Goal: Browse casually: Explore the website without a specific task or goal

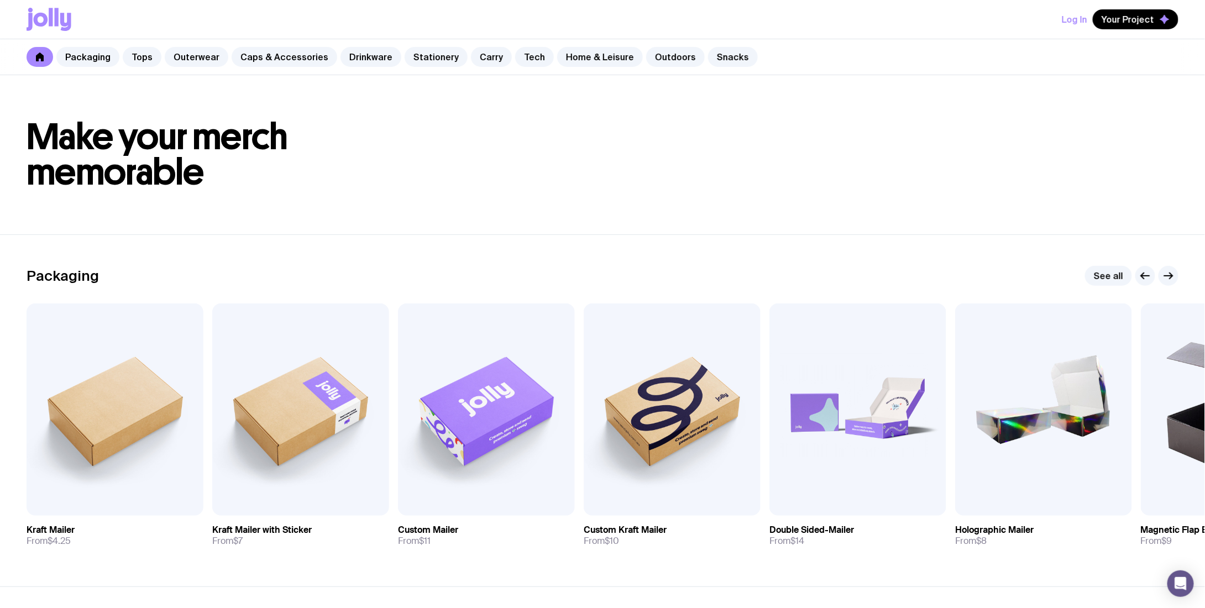
click at [429, 67] on div "Packaging Tops Outerwear Caps & Accessories Drinkware Stationery Carry Tech Hom…" at bounding box center [602, 57] width 1205 height 36
click at [429, 66] on div "Packaging Tops Outerwear Caps & Accessories Drinkware Stationery Carry Tech Hom…" at bounding box center [602, 57] width 1205 height 36
click at [430, 60] on link "Stationery" at bounding box center [435, 57] width 63 height 20
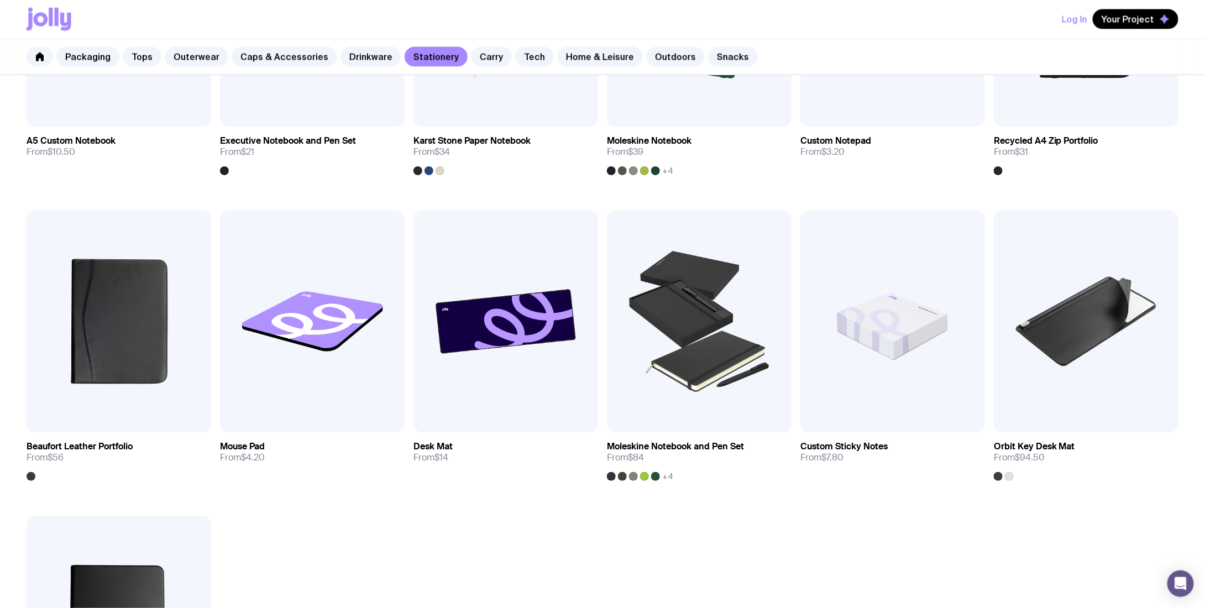
scroll to position [995, 0]
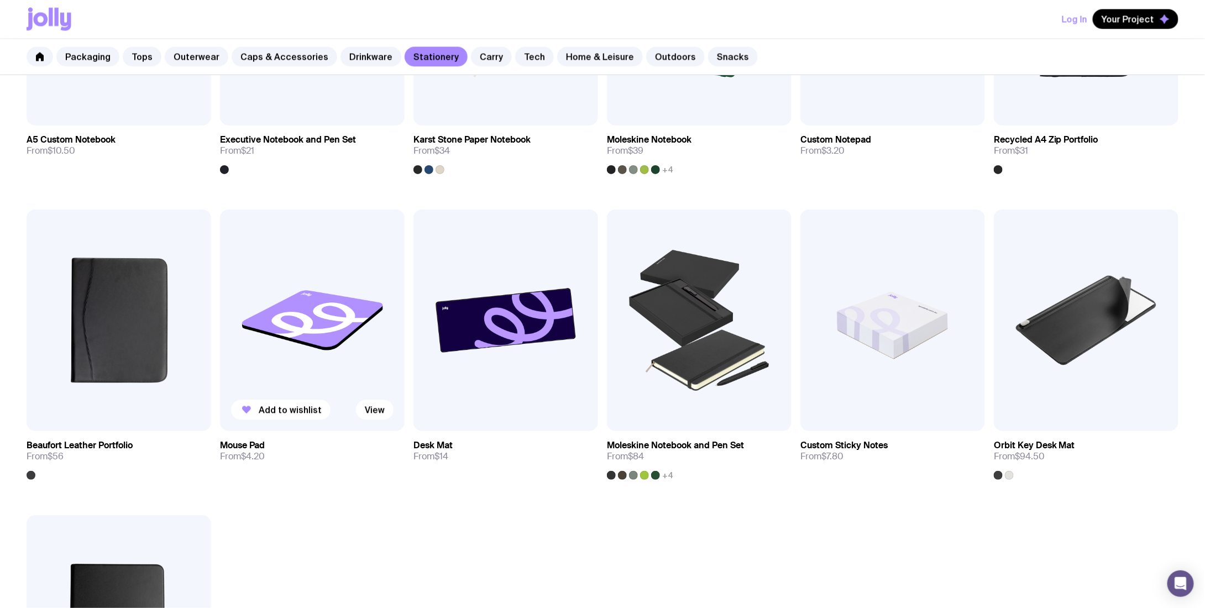
click at [356, 324] on img at bounding box center [312, 320] width 185 height 222
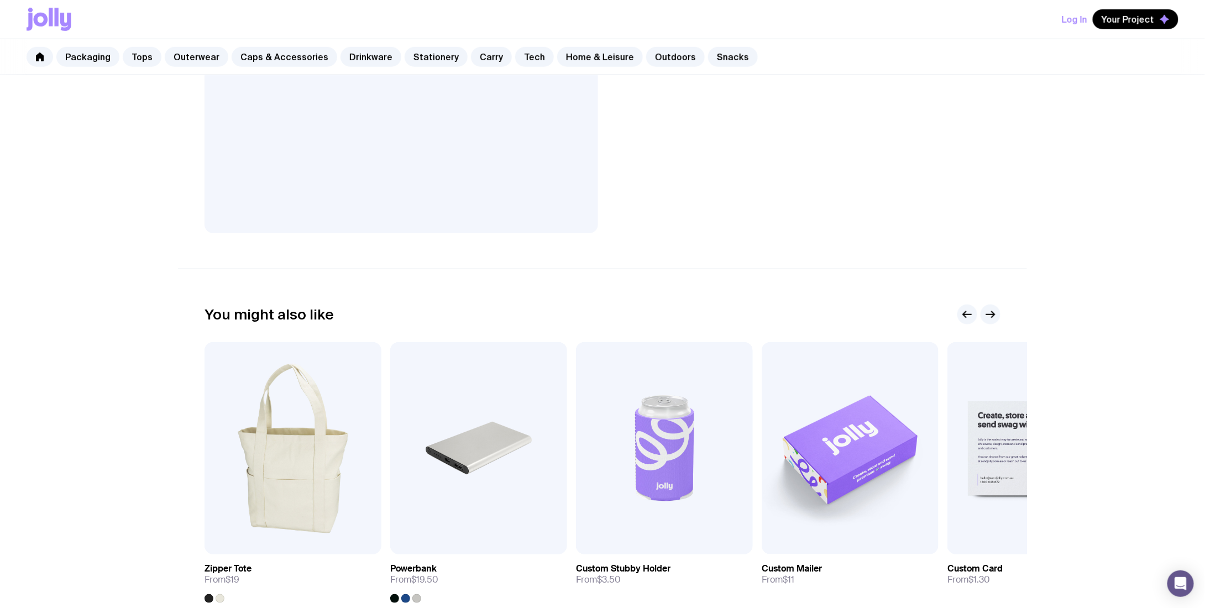
scroll to position [497, 0]
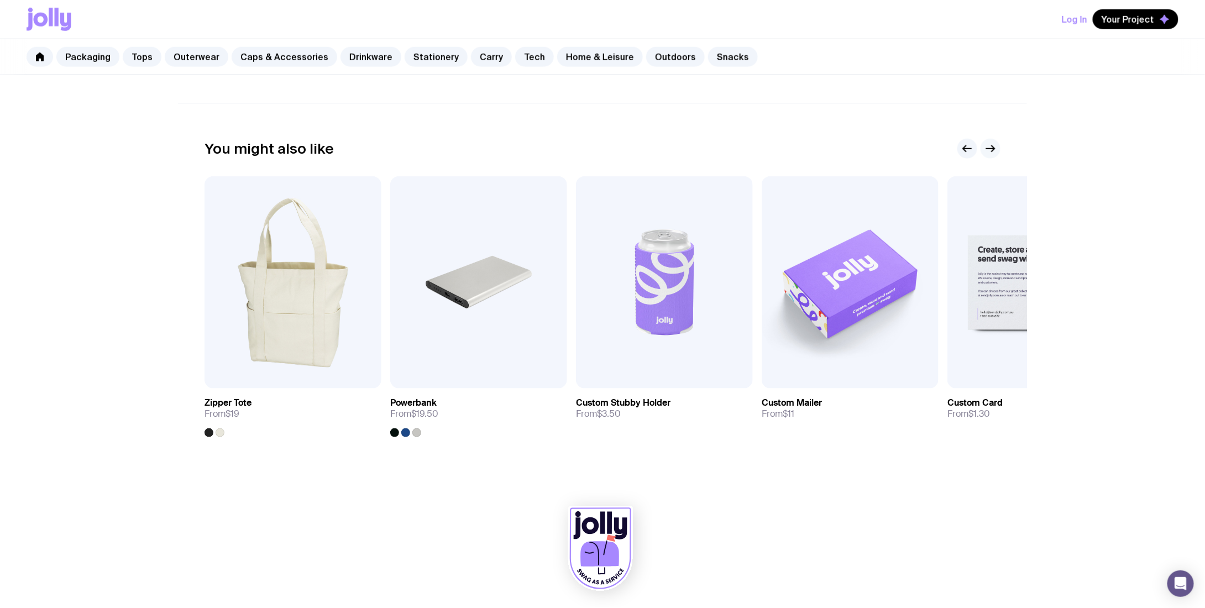
click at [992, 157] on button "button" at bounding box center [990, 149] width 20 height 20
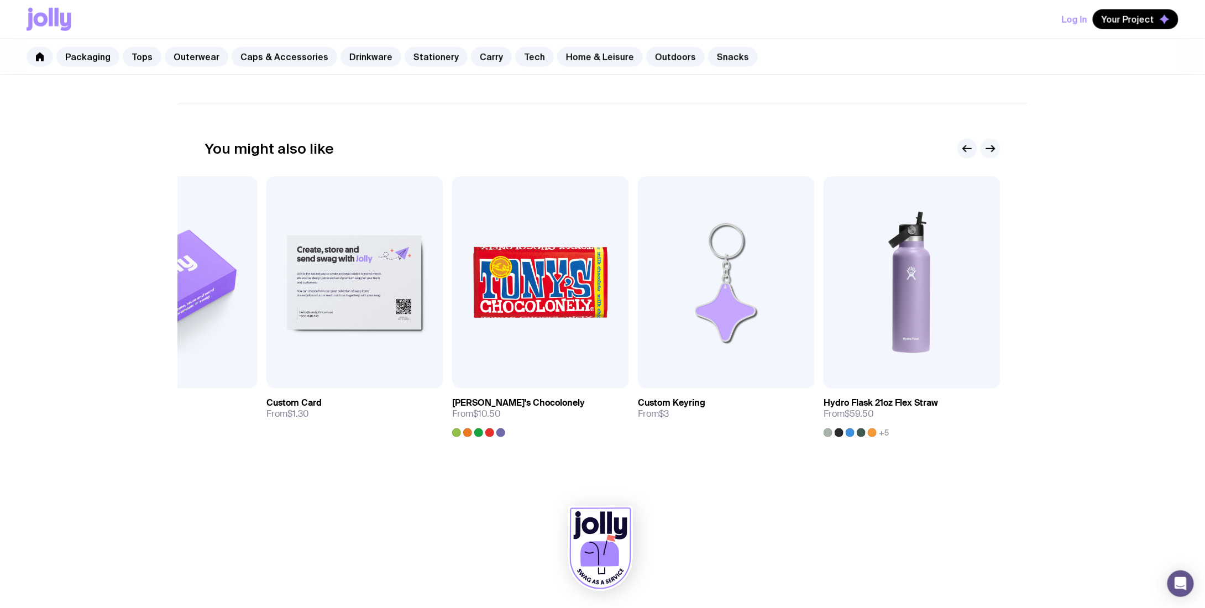
click at [992, 157] on button "button" at bounding box center [990, 149] width 20 height 20
click at [762, 324] on img at bounding box center [726, 282] width 177 height 212
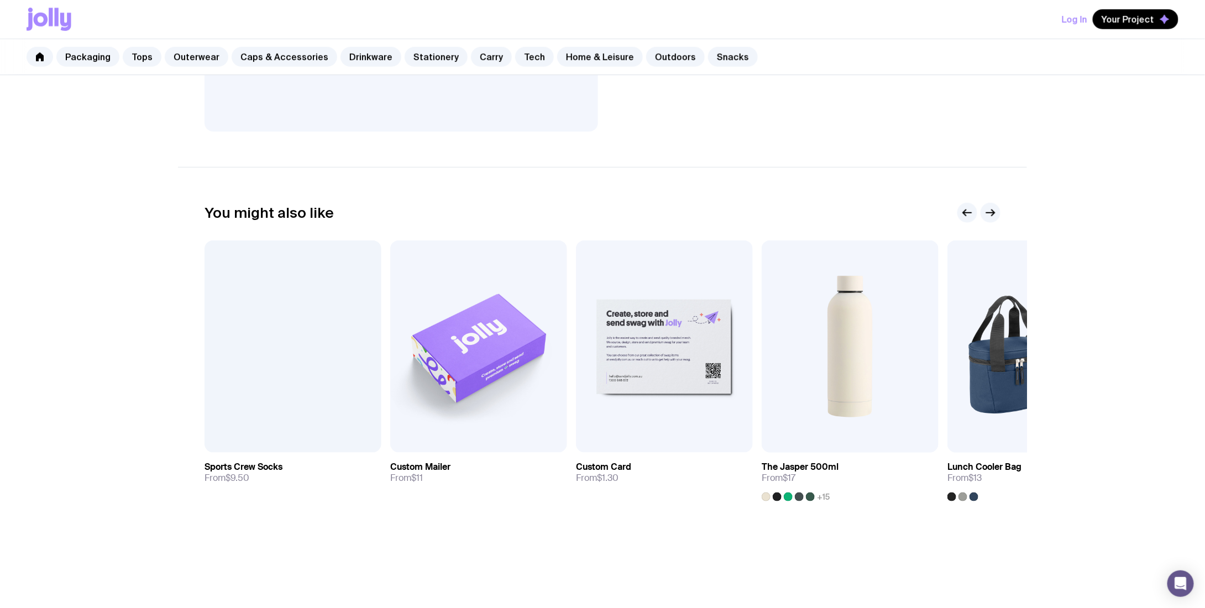
scroll to position [497, 0]
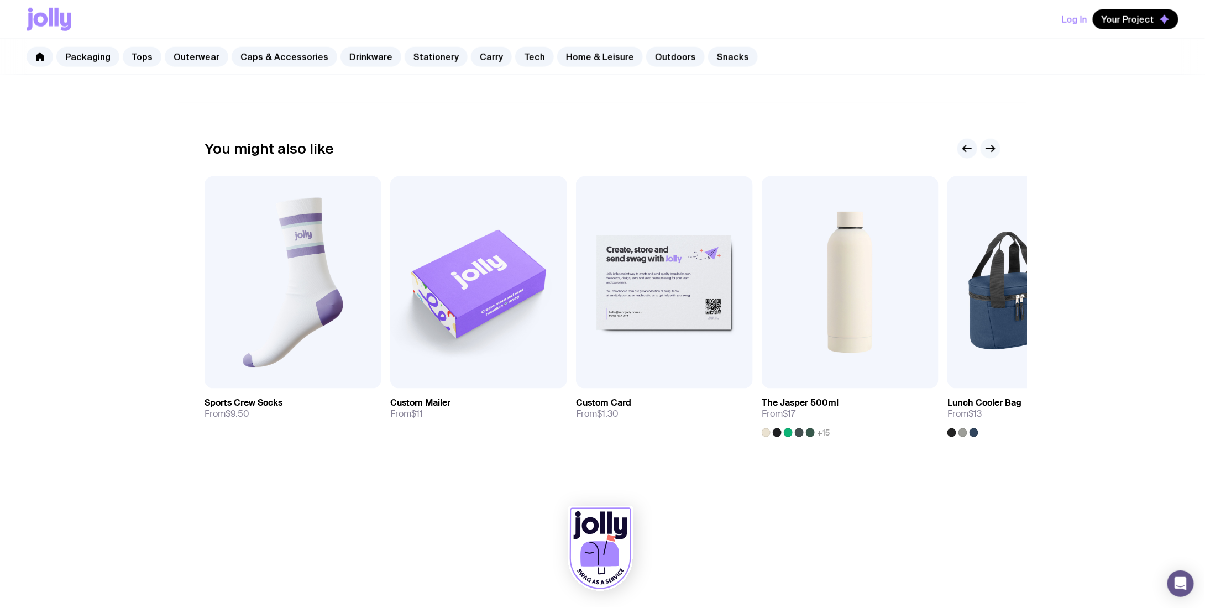
click at [997, 145] on button "button" at bounding box center [990, 149] width 20 height 20
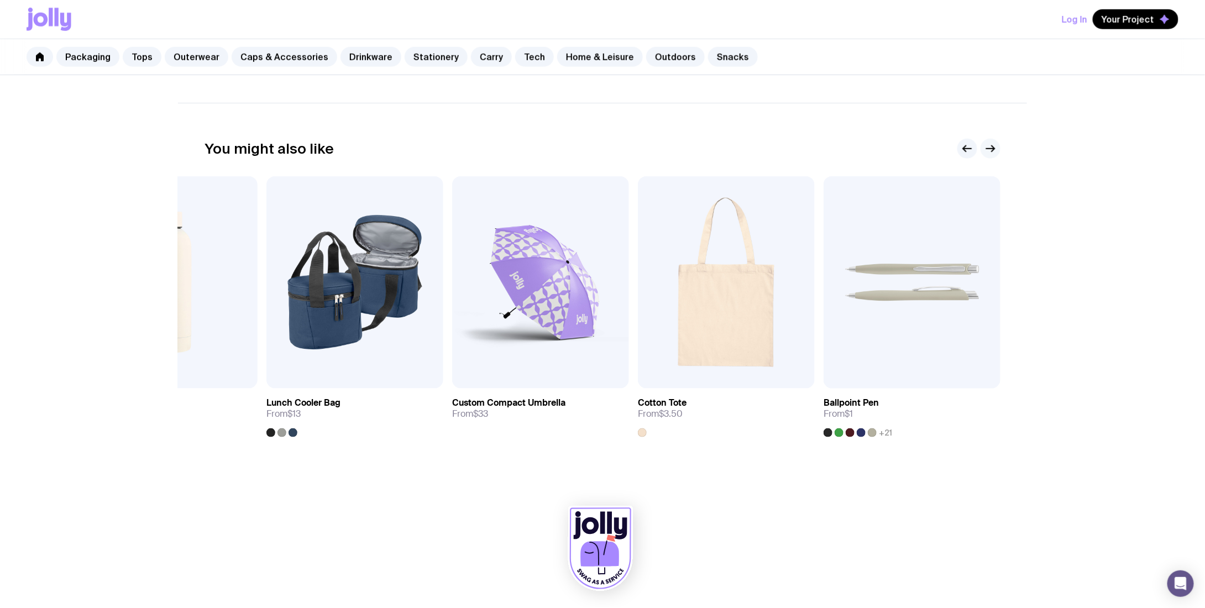
click at [997, 145] on button "button" at bounding box center [990, 149] width 20 height 20
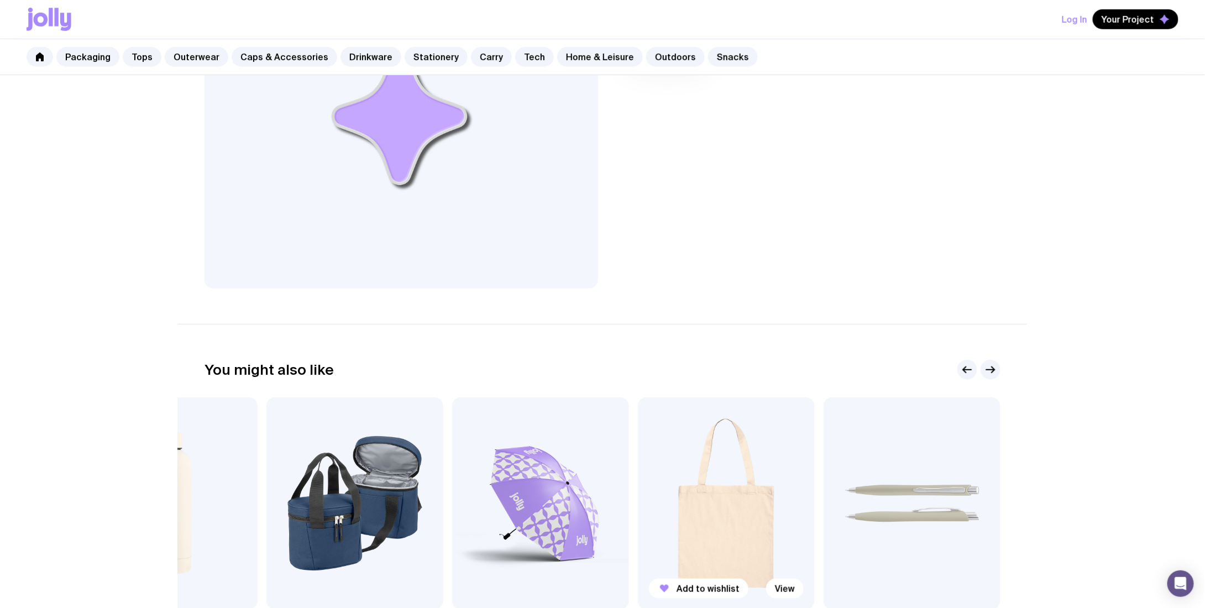
scroll to position [0, 0]
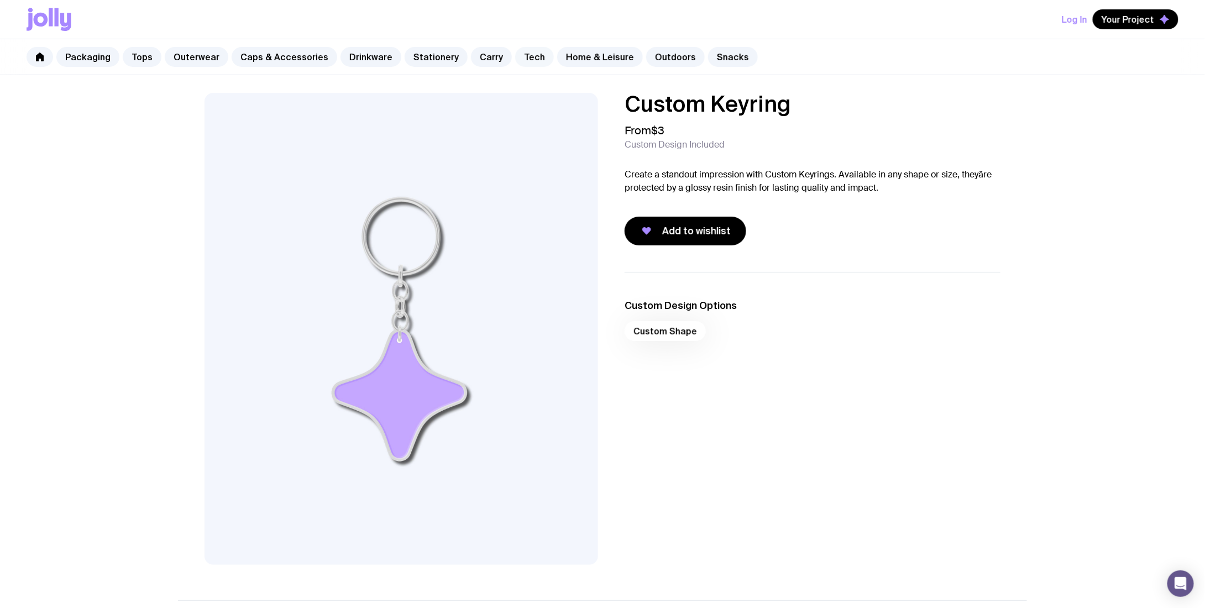
click at [522, 57] on link "Tech" at bounding box center [534, 57] width 39 height 20
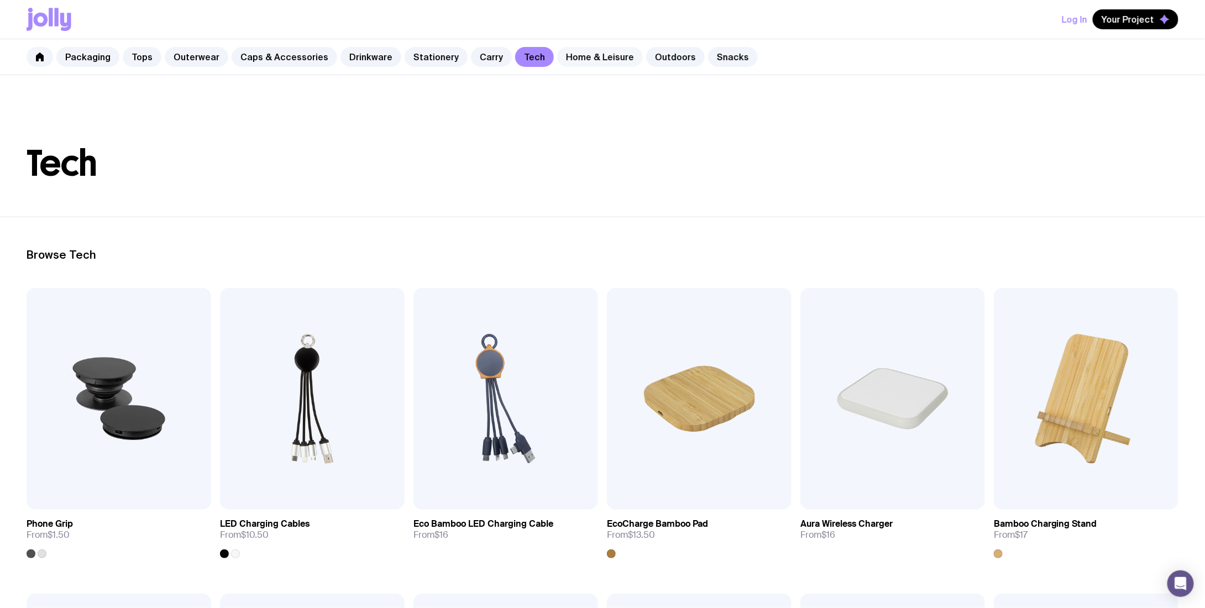
click at [600, 50] on link "Home & Leisure" at bounding box center [600, 57] width 86 height 20
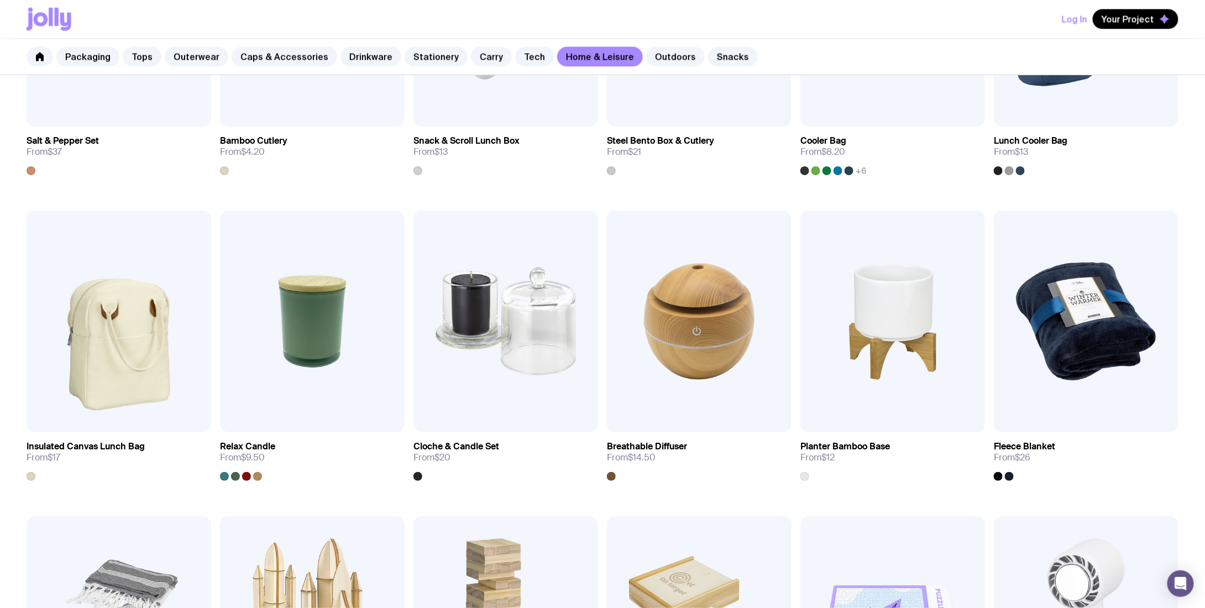
scroll to position [995, 0]
click at [332, 348] on img at bounding box center [312, 320] width 185 height 222
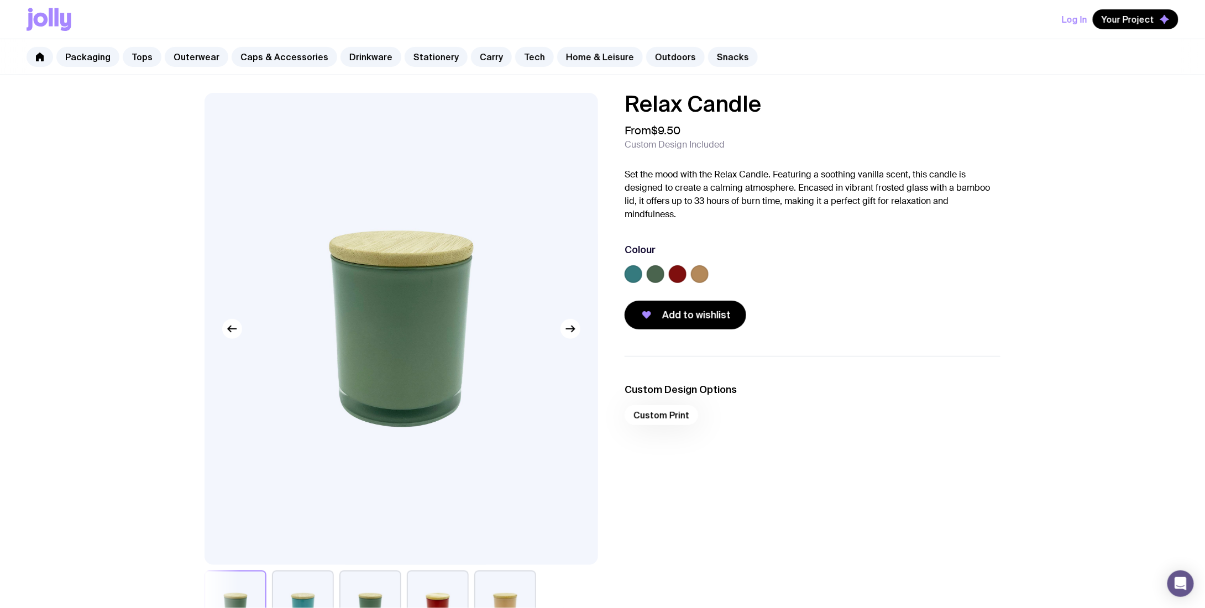
click at [627, 274] on label at bounding box center [633, 274] width 18 height 18
click at [0, 0] on input "radio" at bounding box center [0, 0] width 0 height 0
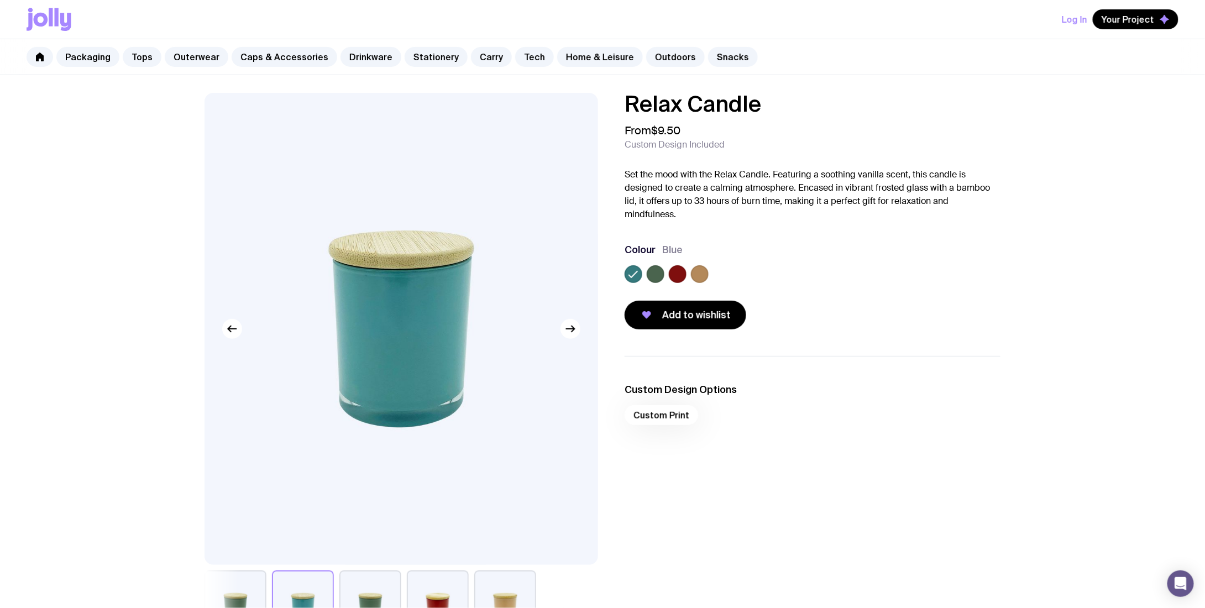
click at [701, 273] on label at bounding box center [700, 274] width 18 height 18
click at [0, 0] on input "radio" at bounding box center [0, 0] width 0 height 0
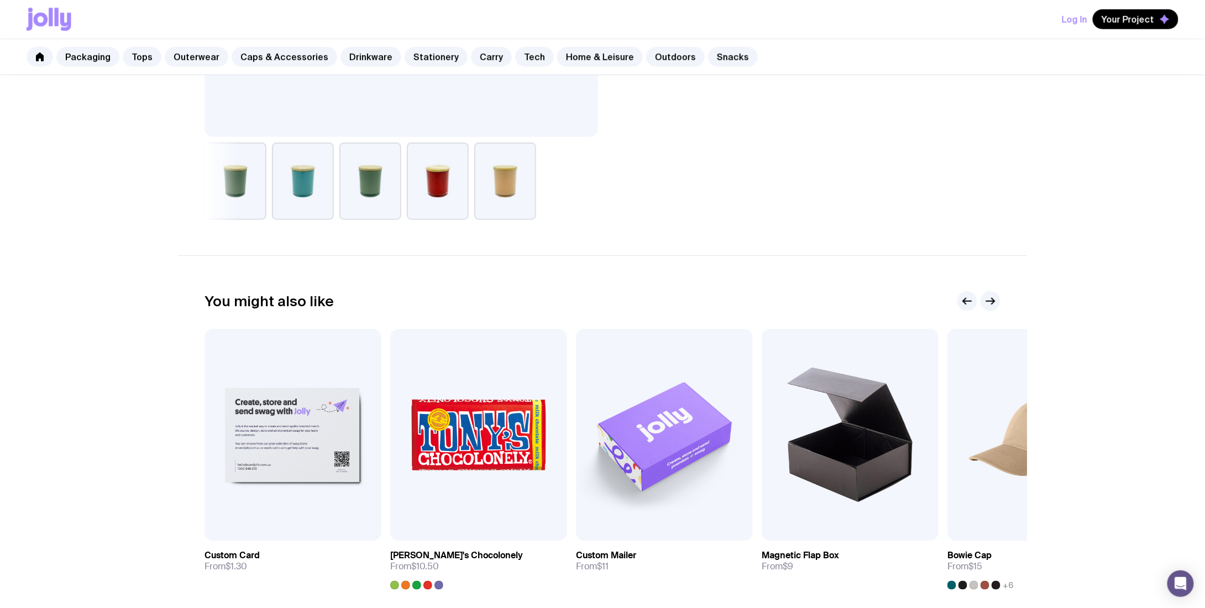
scroll to position [584, 0]
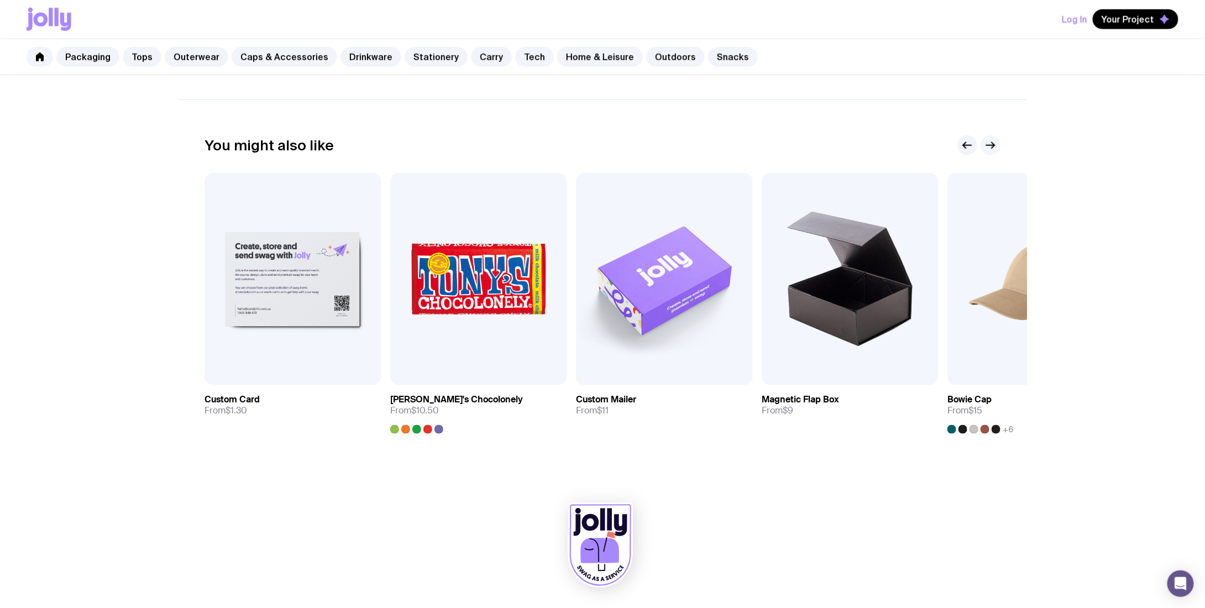
click at [992, 135] on div at bounding box center [978, 145] width 43 height 20
click at [991, 140] on icon "button" at bounding box center [990, 145] width 13 height 13
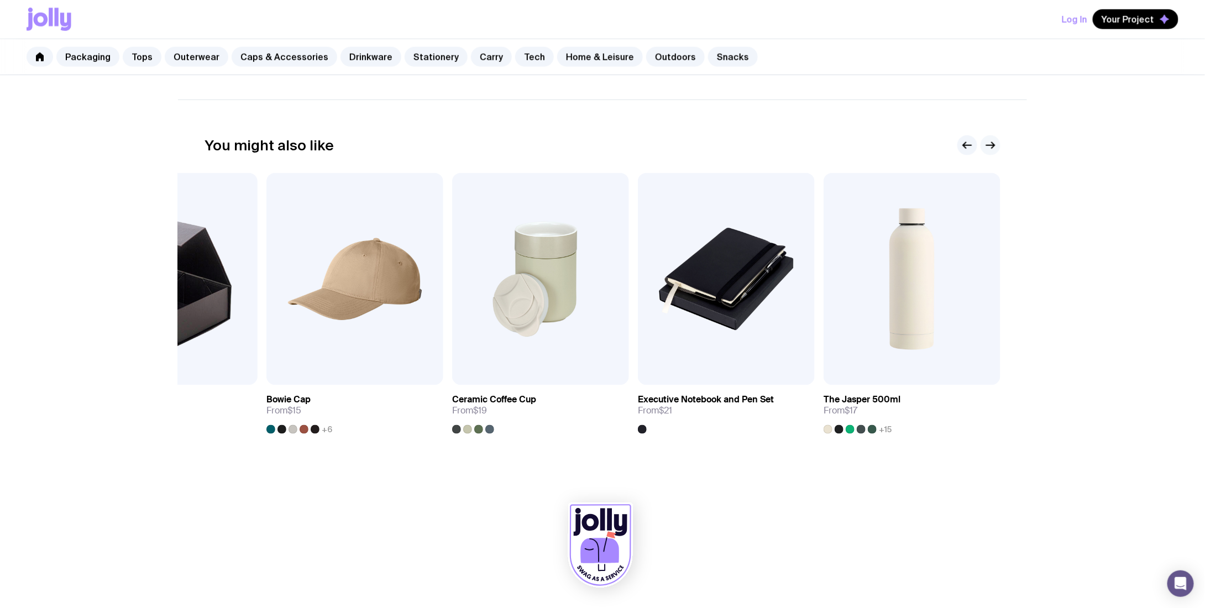
click at [990, 149] on icon "button" at bounding box center [990, 145] width 13 height 13
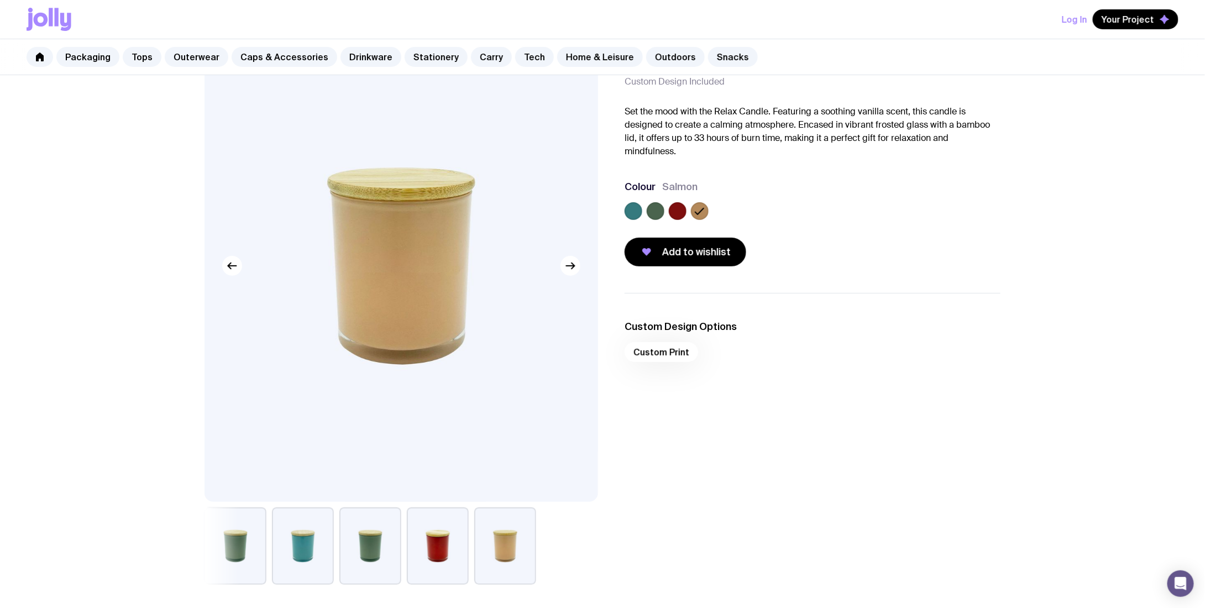
scroll to position [0, 0]
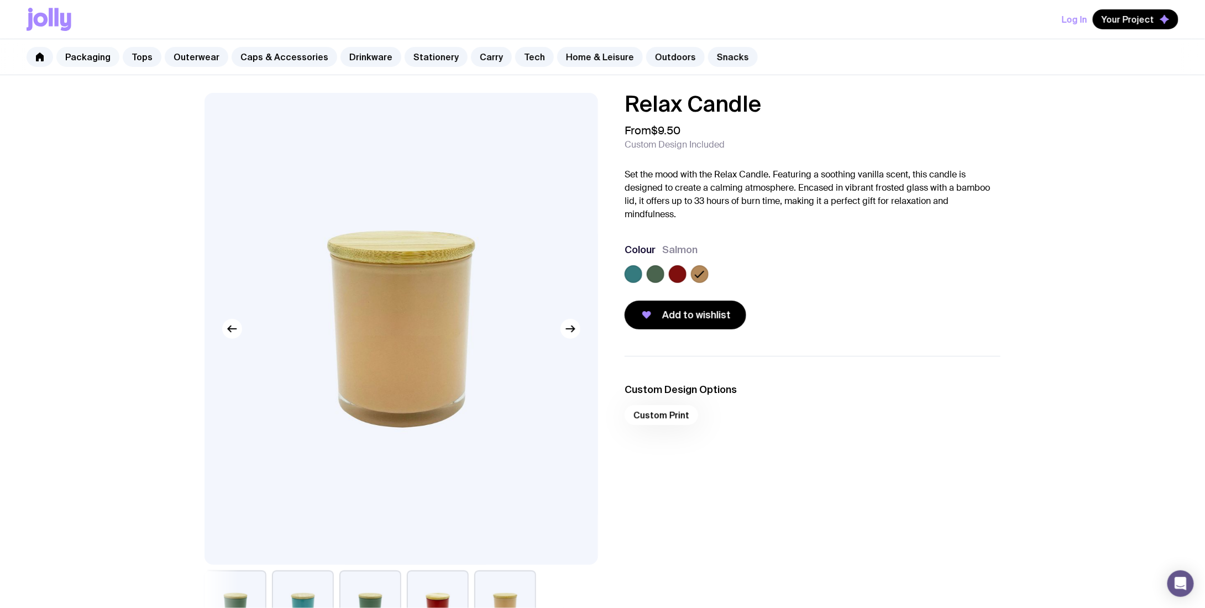
click at [101, 57] on link "Packaging" at bounding box center [87, 57] width 63 height 20
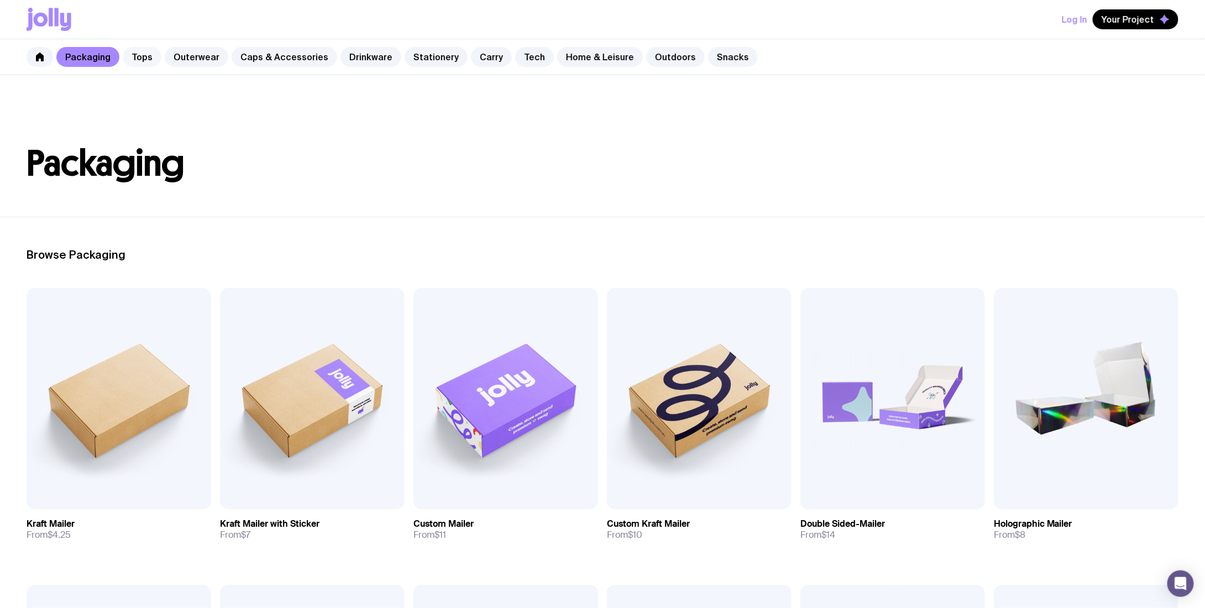
click at [146, 59] on link "Tops" at bounding box center [142, 57] width 39 height 20
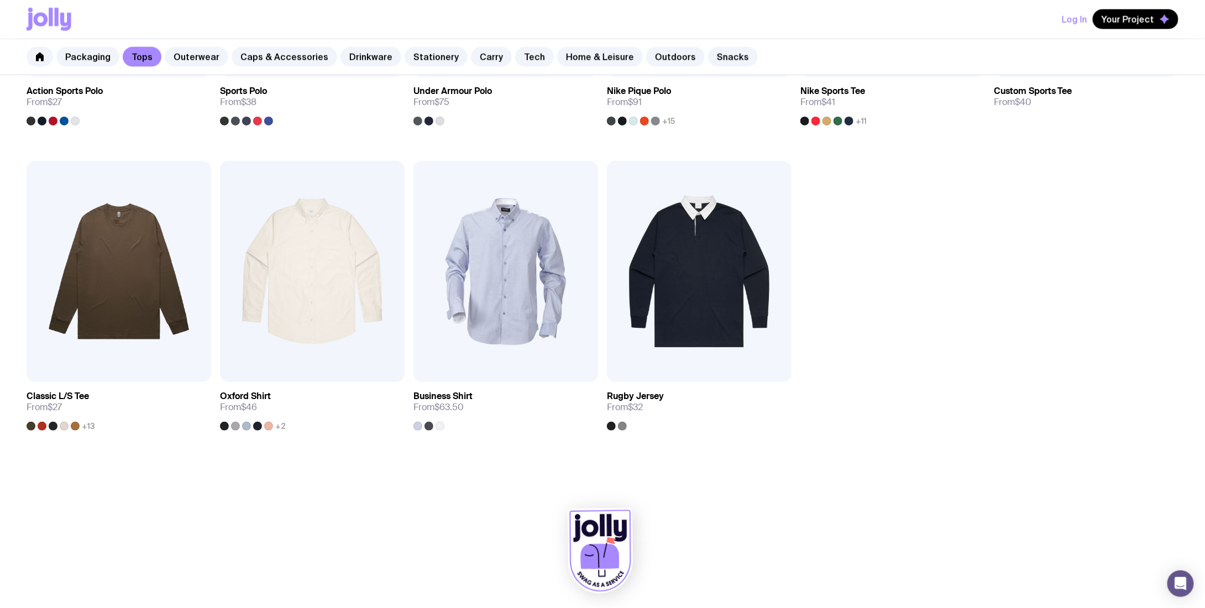
scroll to position [748, 0]
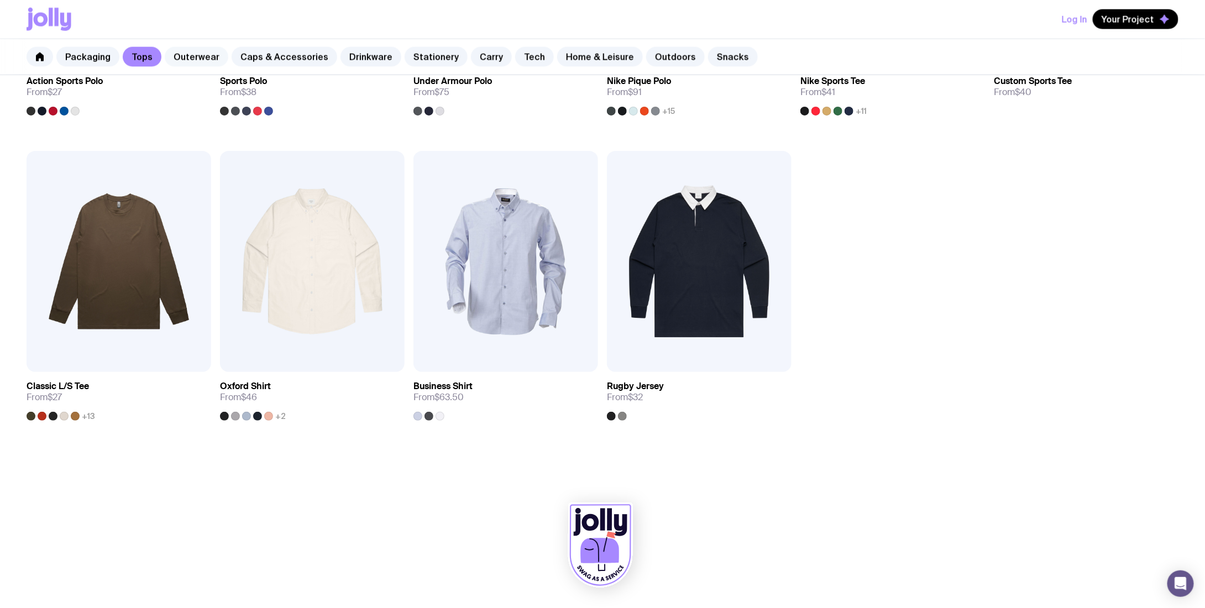
click at [211, 62] on link "Outerwear" at bounding box center [197, 57] width 64 height 20
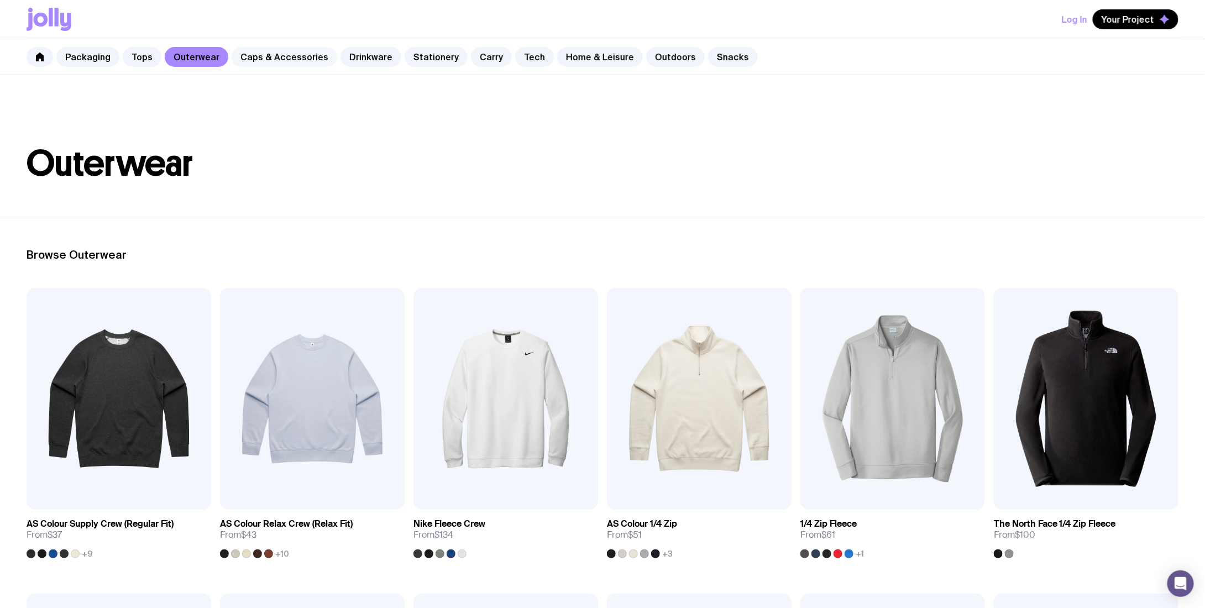
click at [264, 59] on link "Caps & Accessories" at bounding box center [285, 57] width 106 height 20
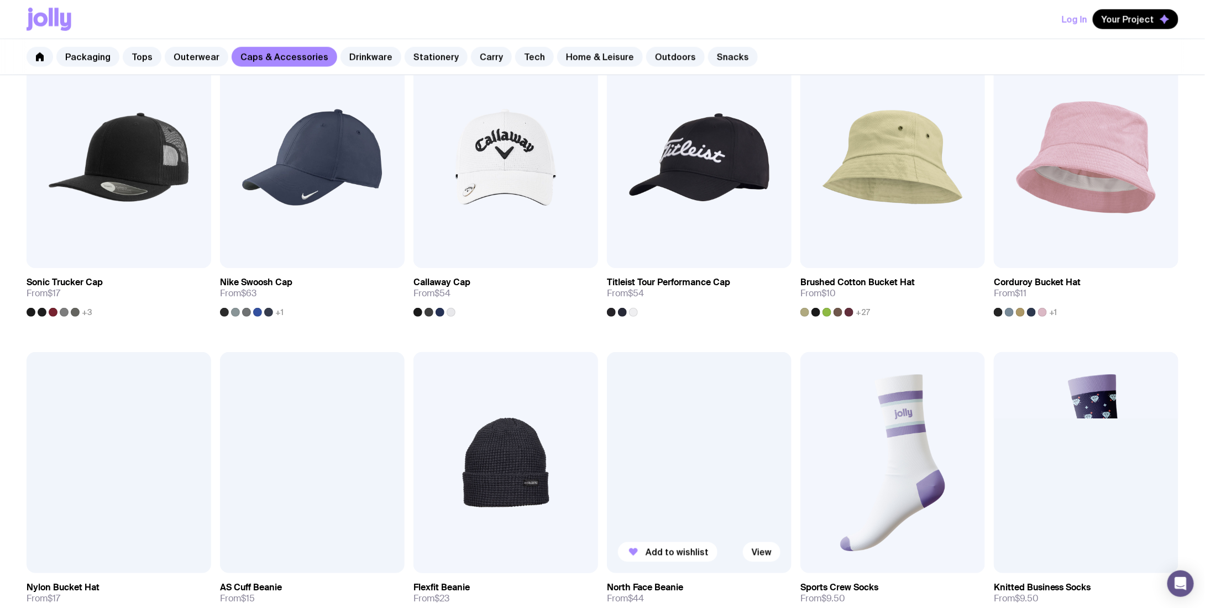
scroll to position [501, 0]
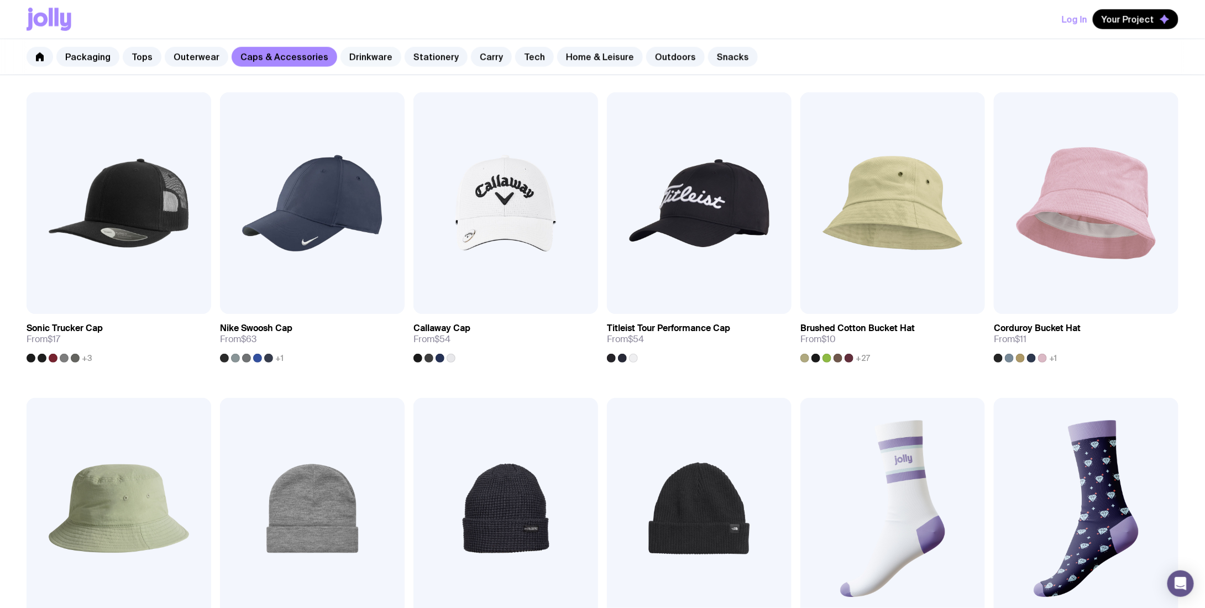
click at [356, 52] on link "Drinkware" at bounding box center [370, 57] width 61 height 20
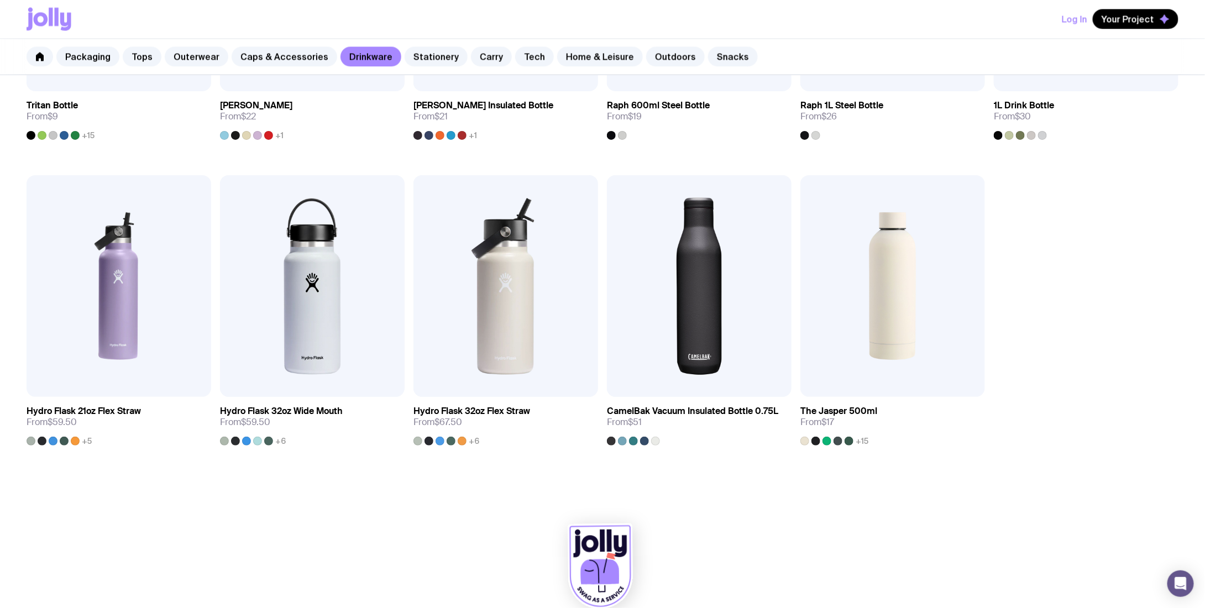
scroll to position [1054, 0]
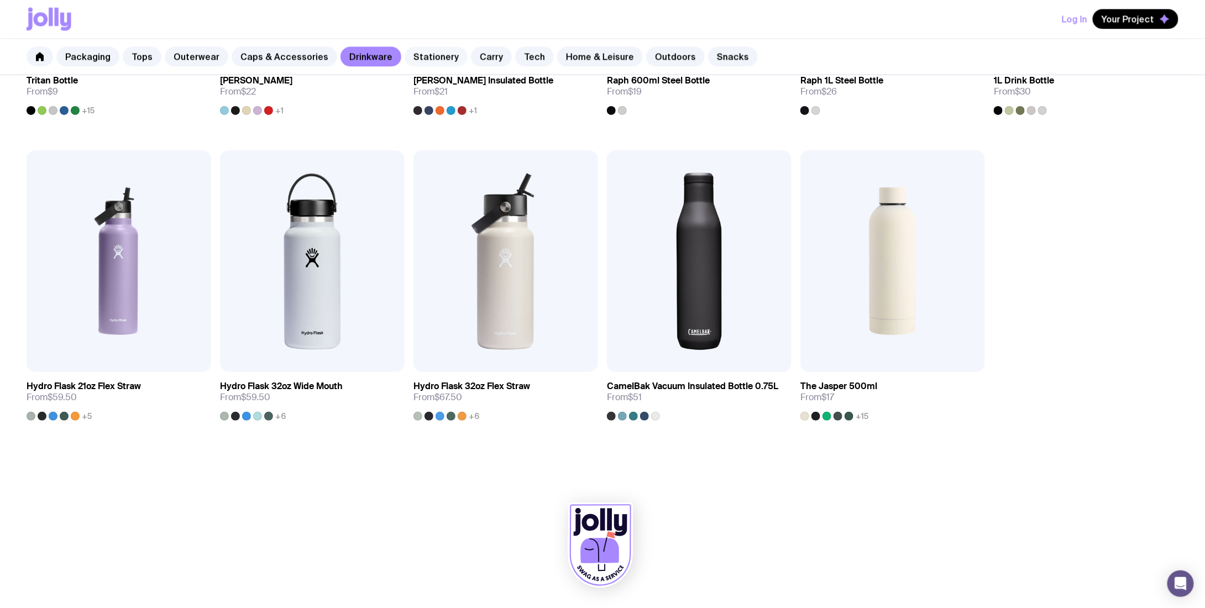
click at [413, 56] on link "Stationery" at bounding box center [435, 57] width 63 height 20
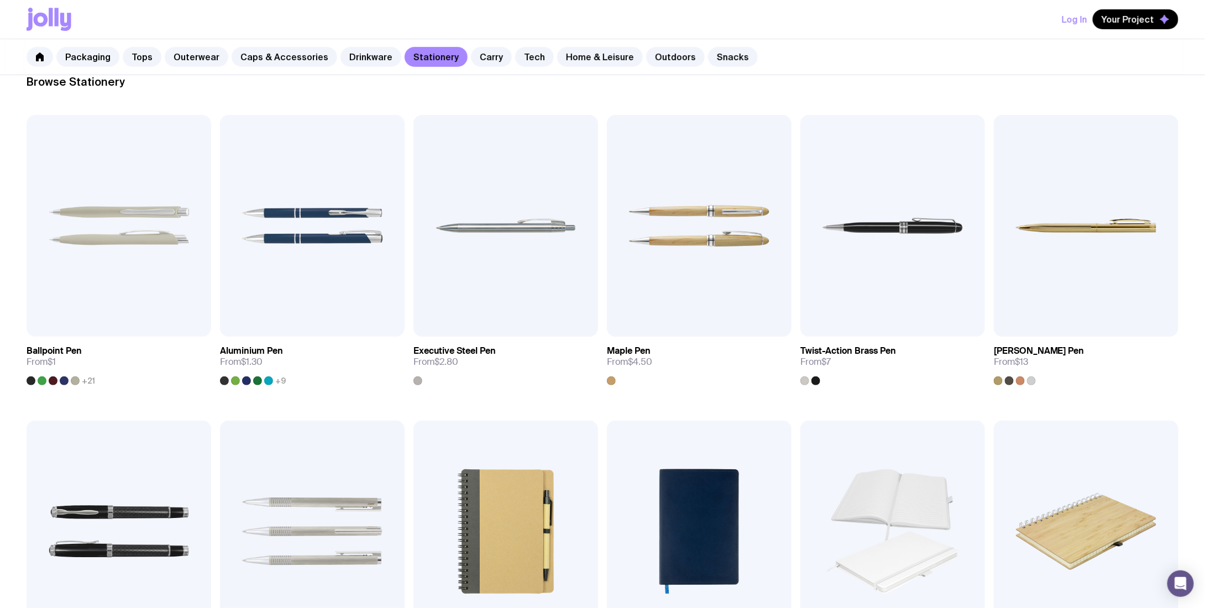
scroll to position [166, 0]
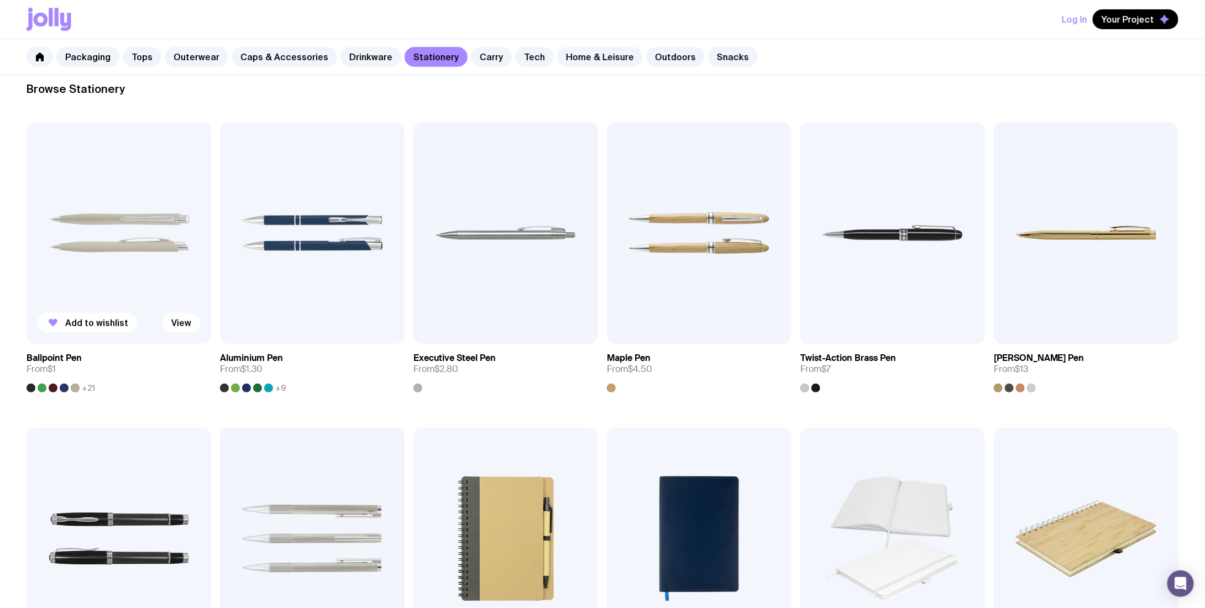
click at [143, 283] on img at bounding box center [119, 233] width 185 height 222
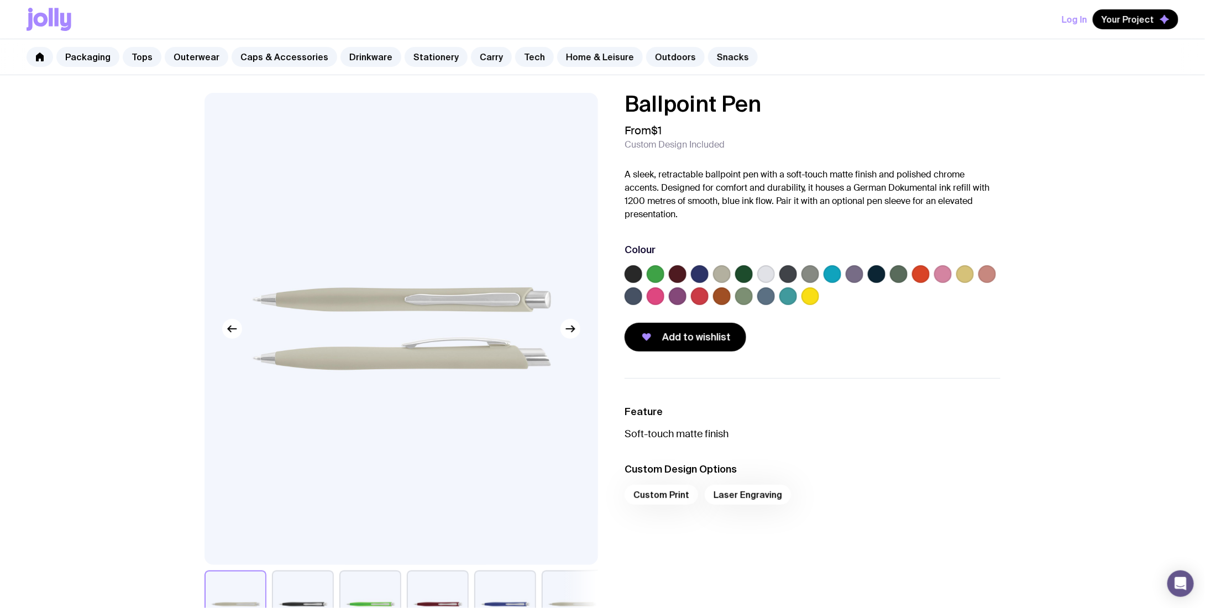
click at [827, 271] on label at bounding box center [832, 274] width 18 height 18
click at [0, 0] on input "radio" at bounding box center [0, 0] width 0 height 0
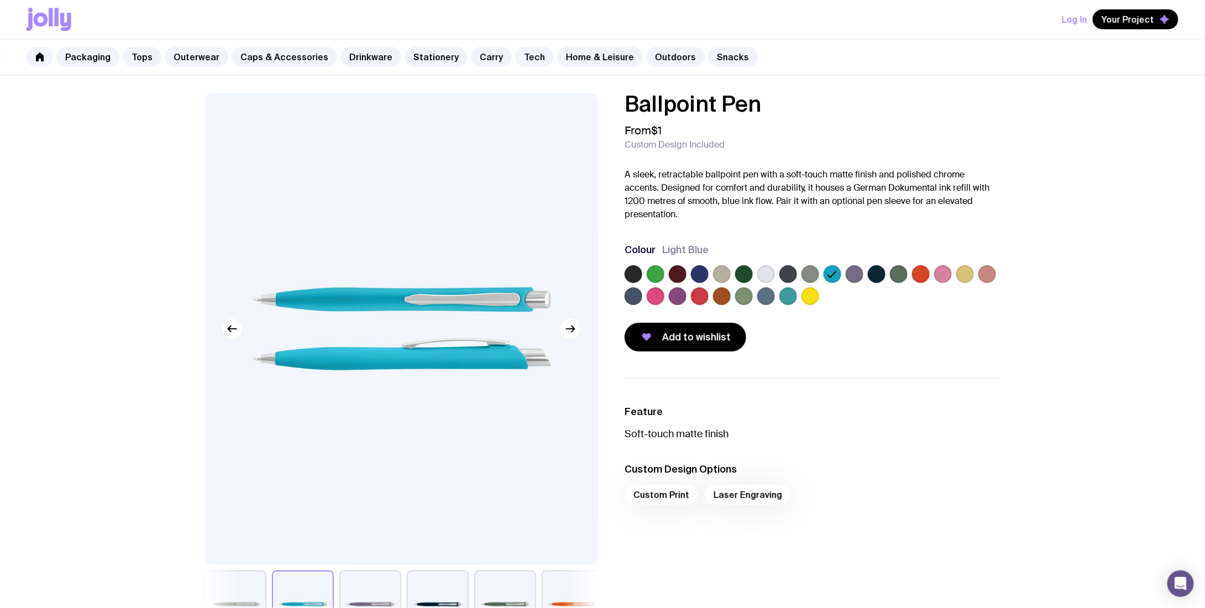
click at [810, 302] on label at bounding box center [810, 296] width 18 height 18
click at [0, 0] on input "radio" at bounding box center [0, 0] width 0 height 0
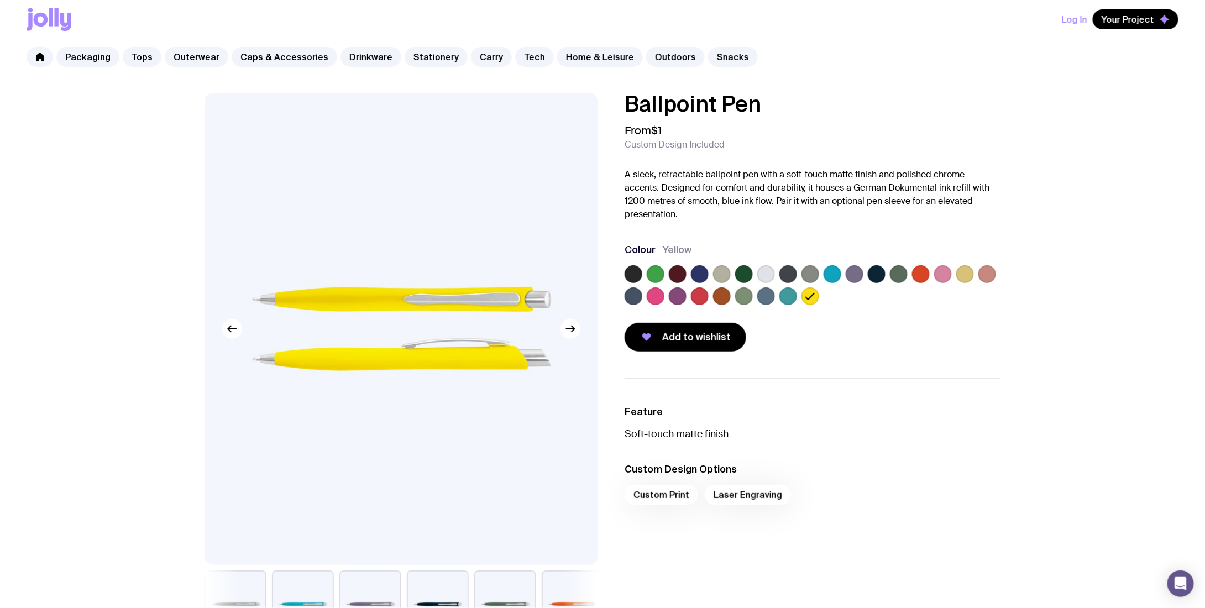
click at [829, 269] on label at bounding box center [832, 274] width 18 height 18
click at [0, 0] on input "radio" at bounding box center [0, 0] width 0 height 0
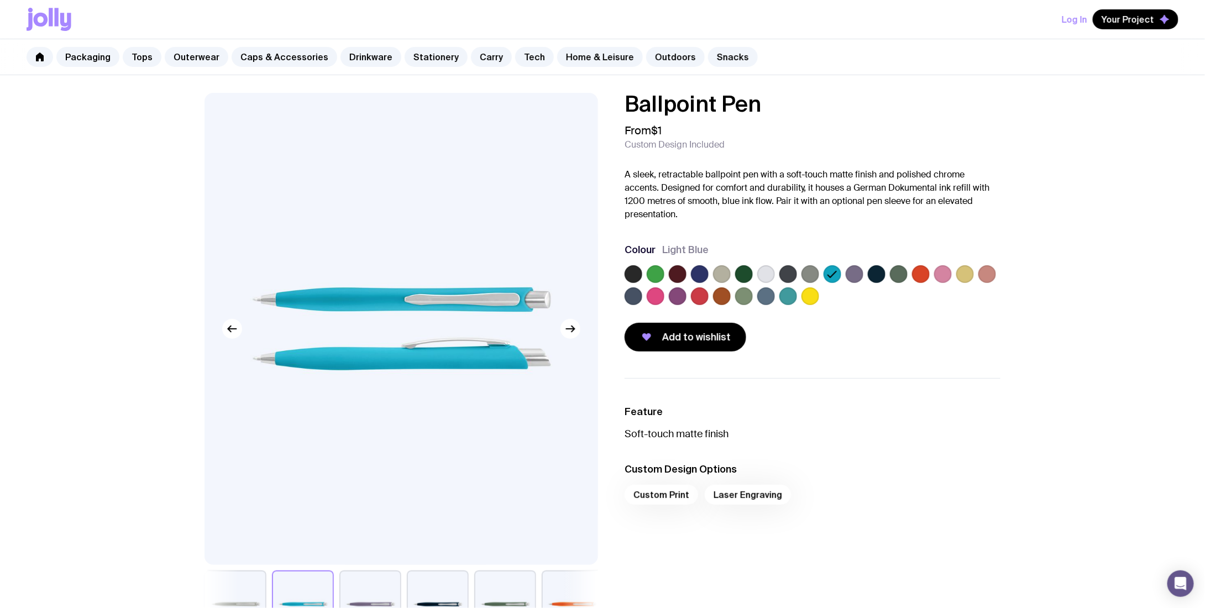
click at [829, 269] on icon at bounding box center [832, 273] width 13 height 13
click at [0, 0] on input "radio" at bounding box center [0, 0] width 0 height 0
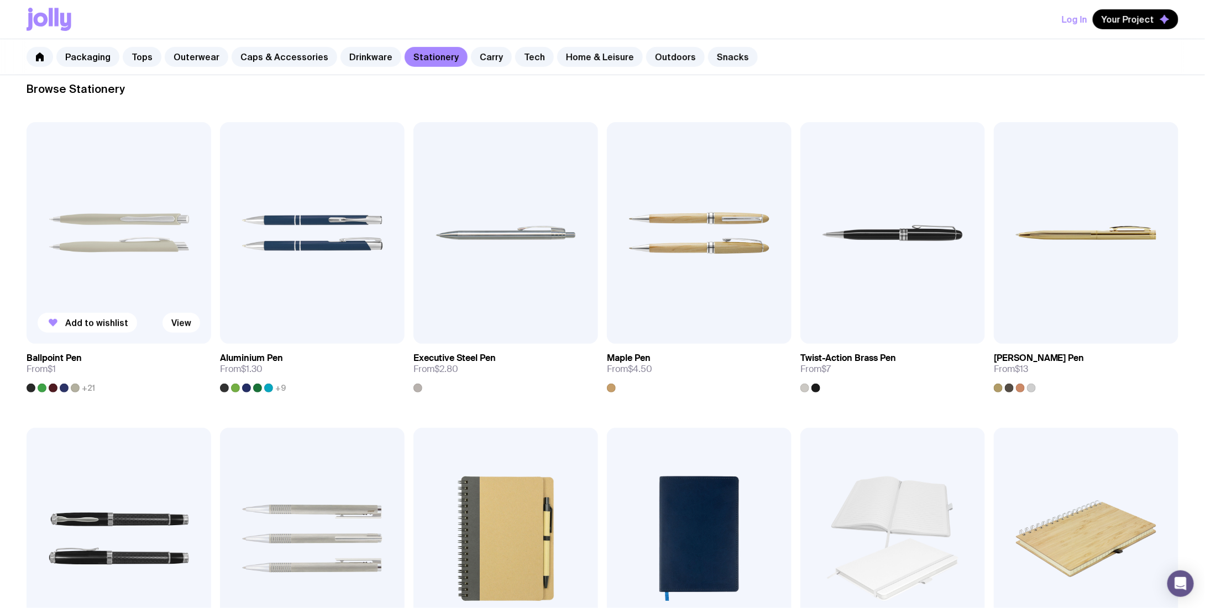
click at [89, 388] on span "+21" at bounding box center [88, 387] width 13 height 9
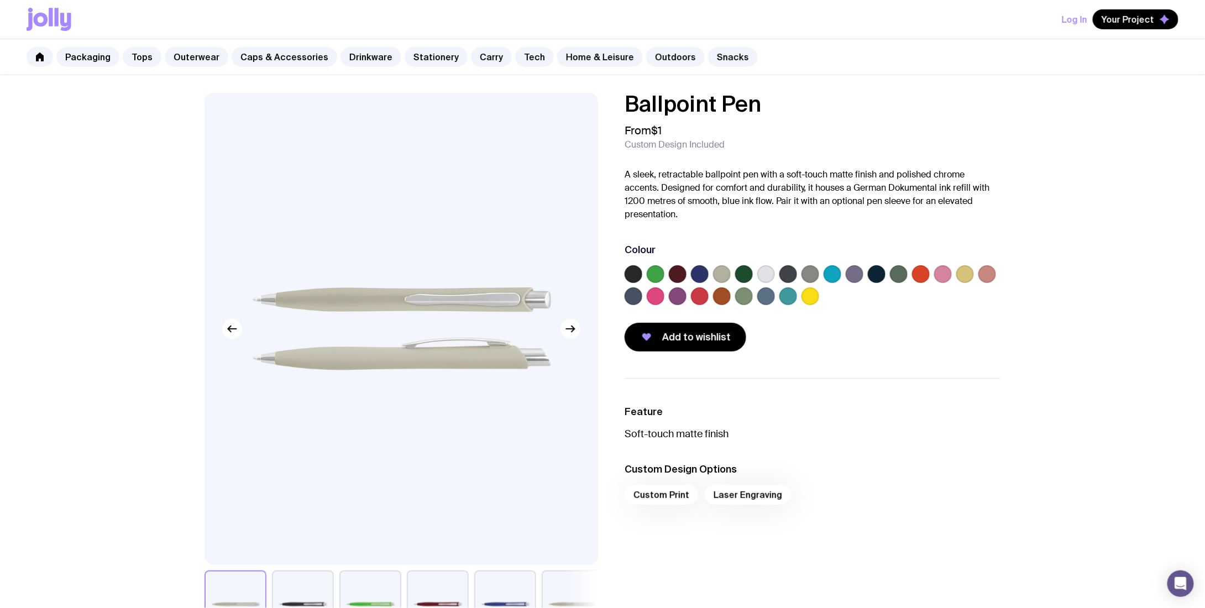
click at [831, 272] on label at bounding box center [832, 274] width 18 height 18
click at [0, 0] on input "radio" at bounding box center [0, 0] width 0 height 0
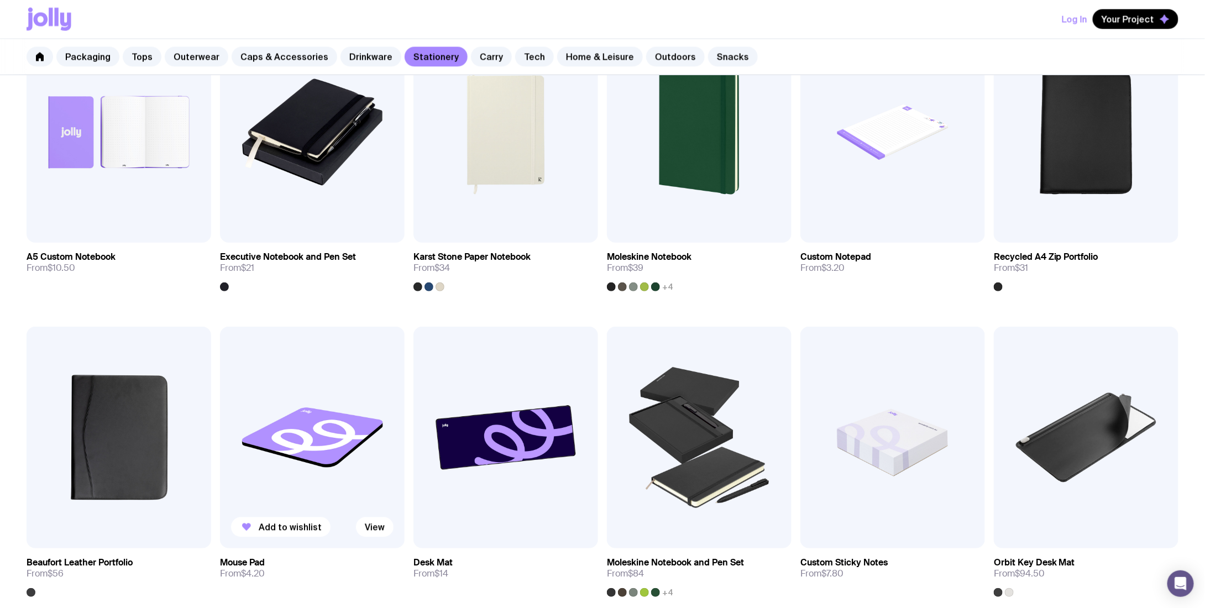
scroll to position [995, 0]
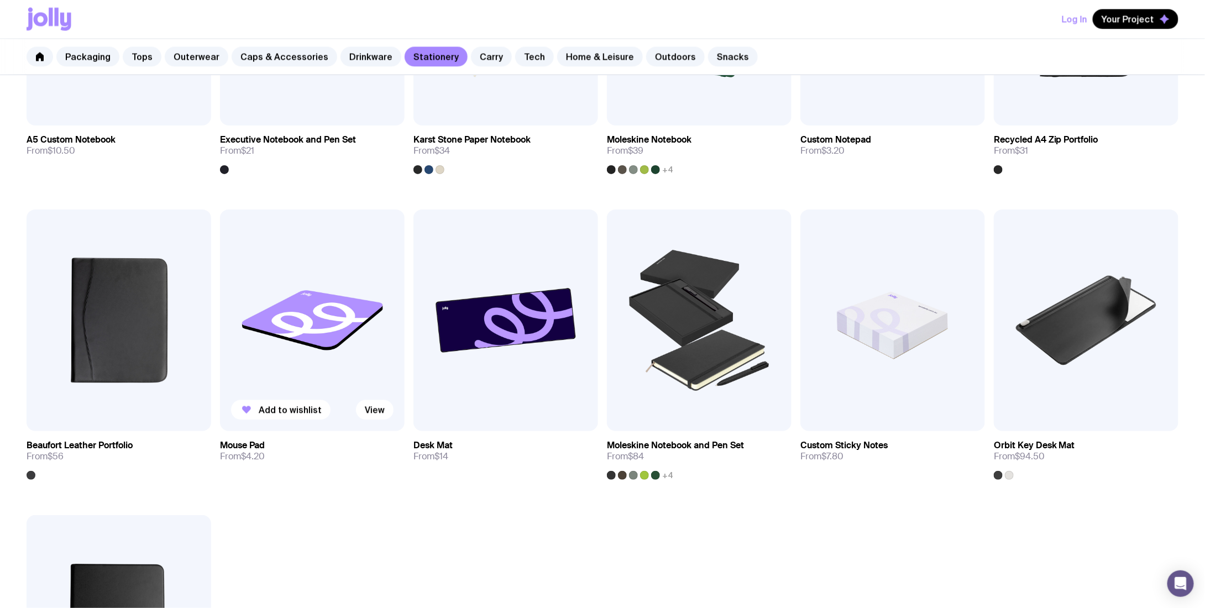
drag, startPoint x: 323, startPoint y: 286, endPoint x: 323, endPoint y: 296, distance: 9.9
click at [323, 286] on img at bounding box center [312, 320] width 185 height 222
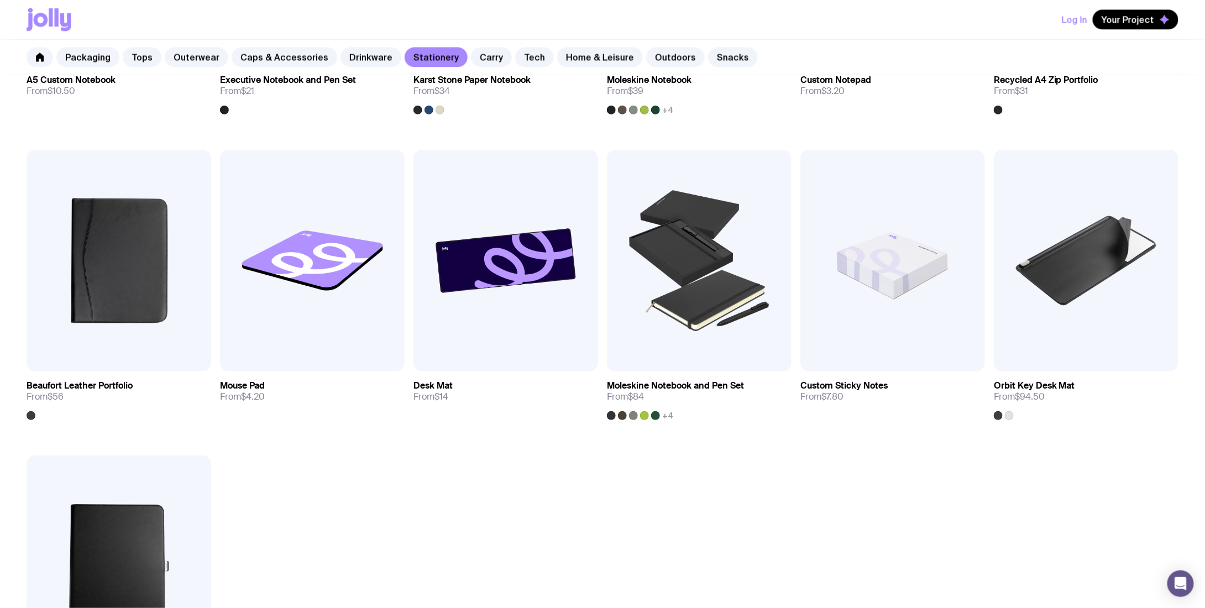
scroll to position [998, 0]
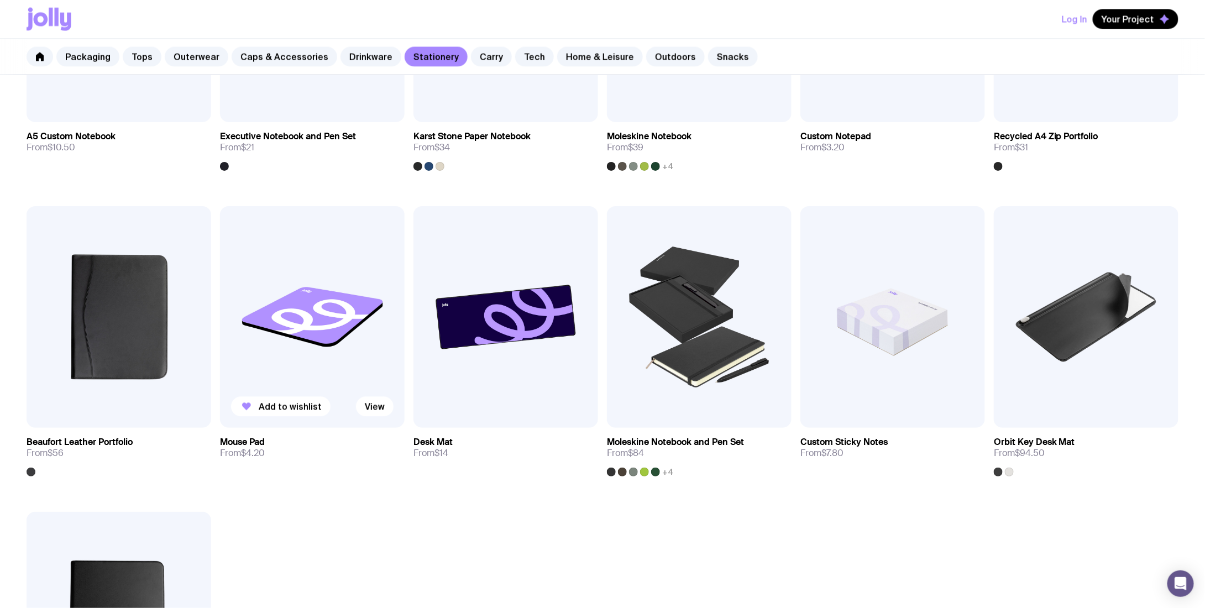
click at [306, 401] on button "Add to wishlist" at bounding box center [280, 407] width 99 height 20
click at [286, 407] on span "Remove" at bounding box center [276, 406] width 35 height 11
click at [355, 335] on img at bounding box center [312, 317] width 185 height 222
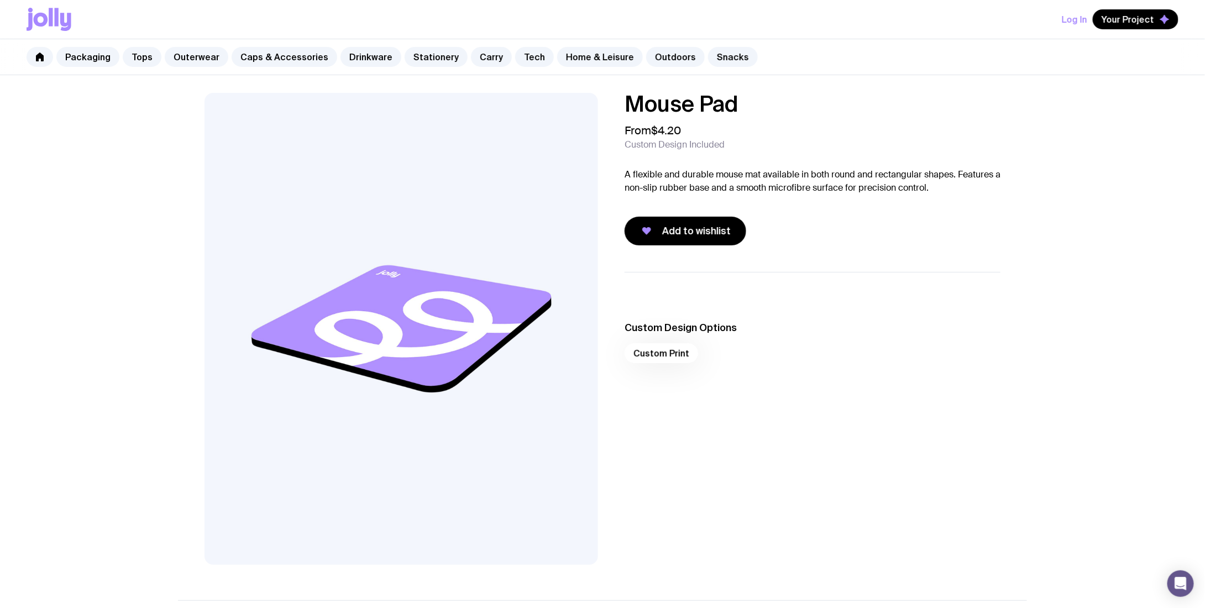
click at [645, 354] on div "Custom Print" at bounding box center [812, 356] width 376 height 27
click at [663, 345] on div "Custom Print" at bounding box center [812, 356] width 376 height 27
click at [661, 370] on ul "Custom Design Options Custom Print" at bounding box center [812, 334] width 376 height 124
click at [665, 351] on div "Custom Print" at bounding box center [812, 356] width 376 height 27
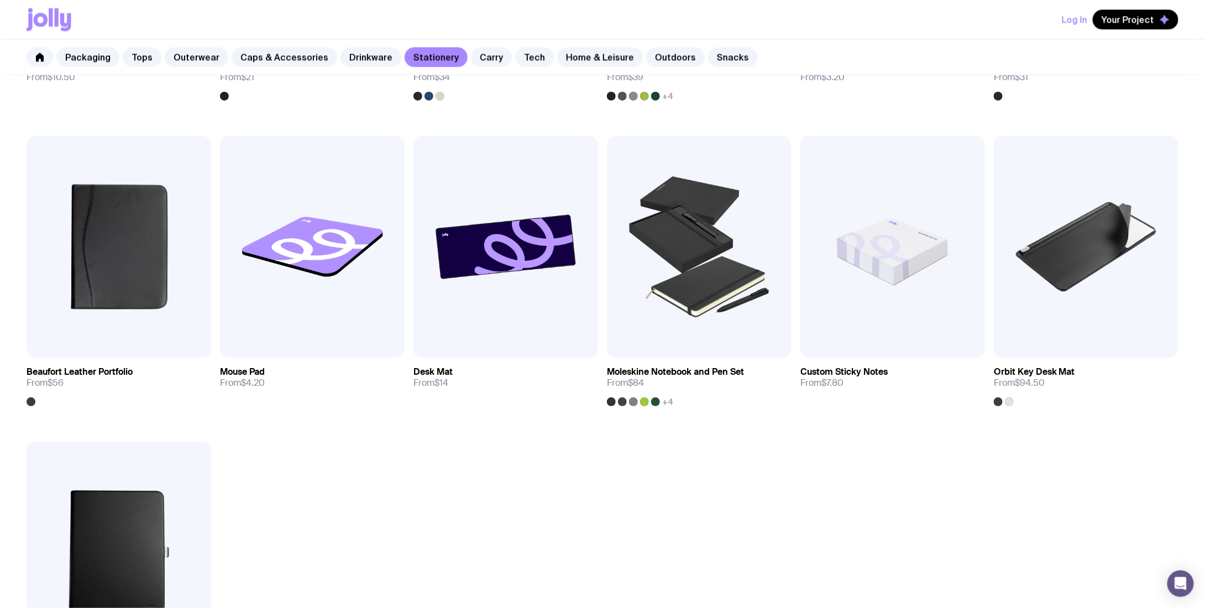
scroll to position [1053, 0]
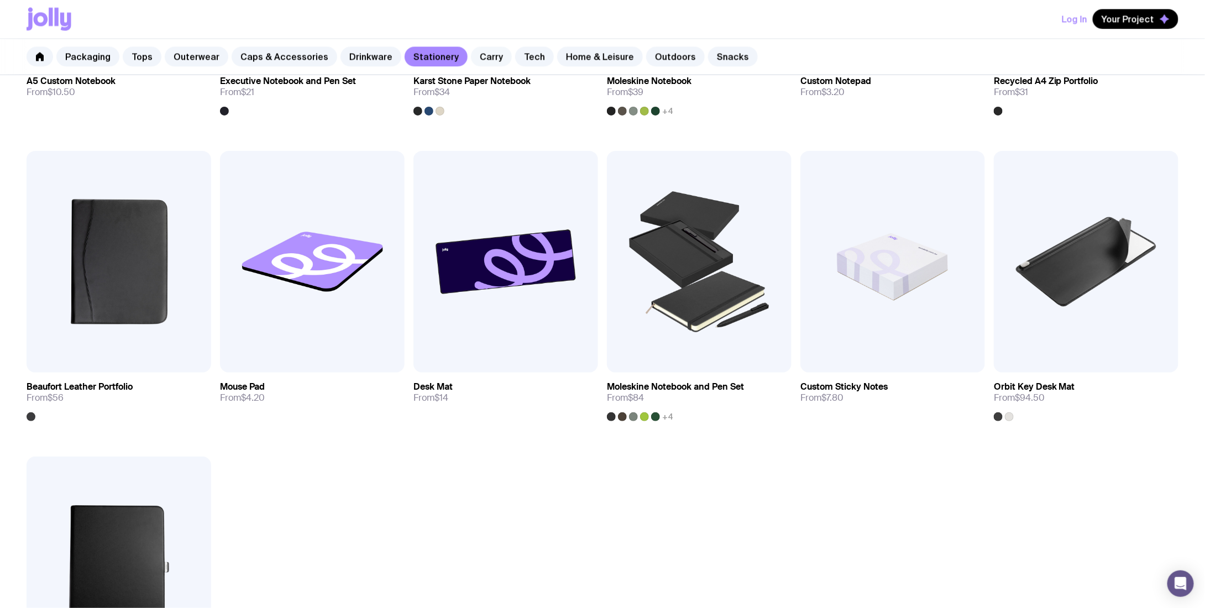
click at [471, 65] on link "Carry" at bounding box center [491, 57] width 41 height 20
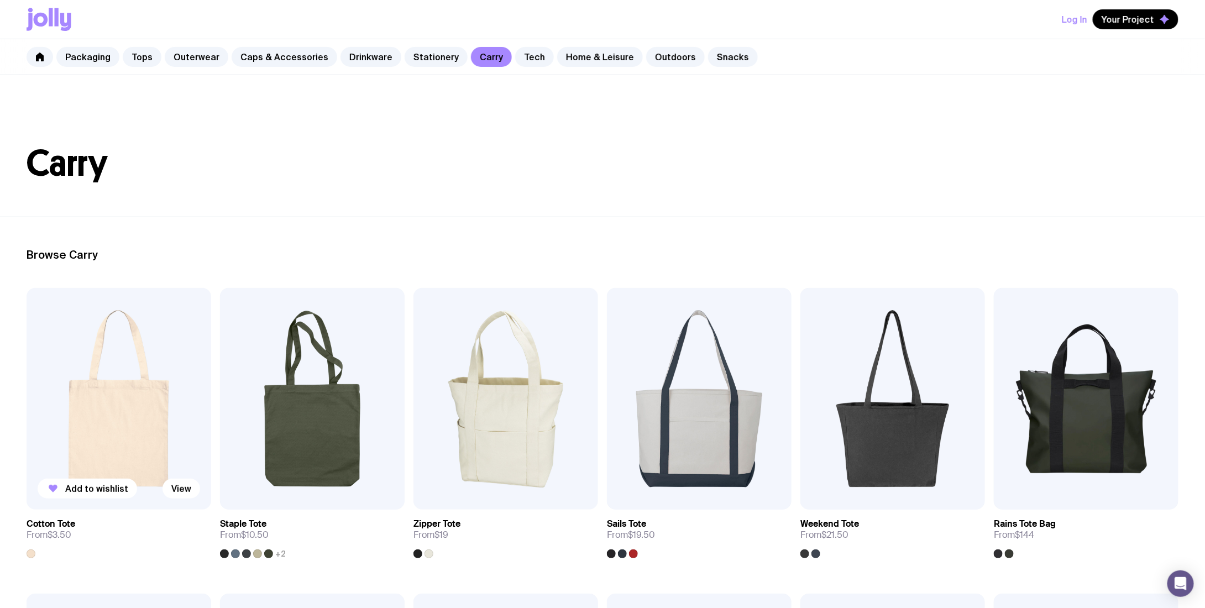
click at [98, 370] on img at bounding box center [119, 399] width 185 height 222
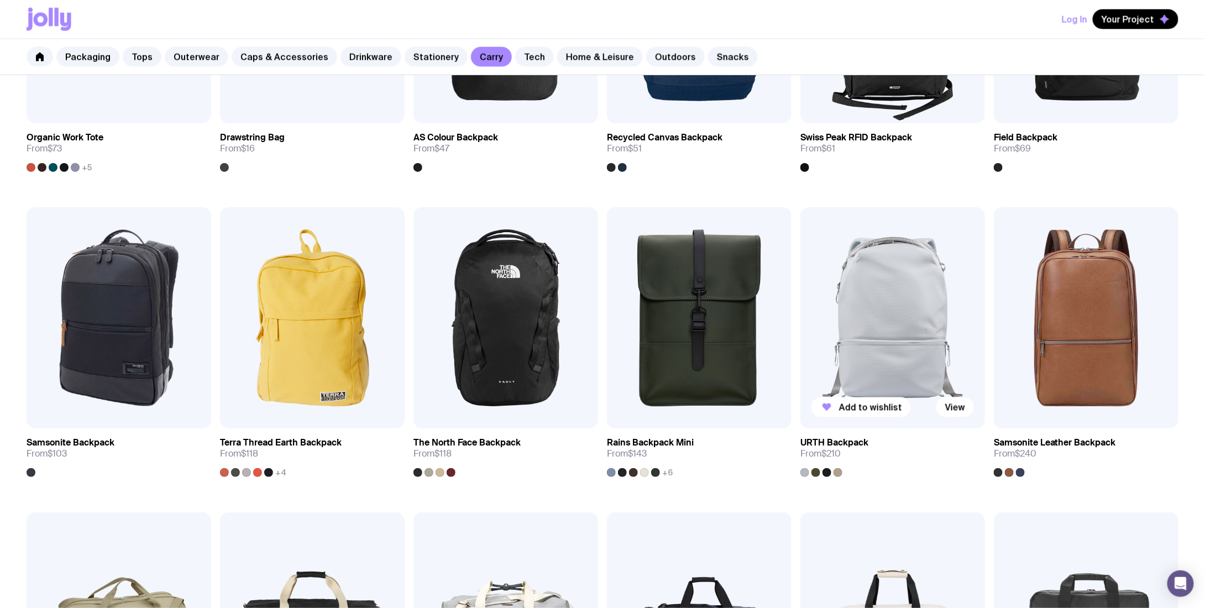
scroll to position [615, 0]
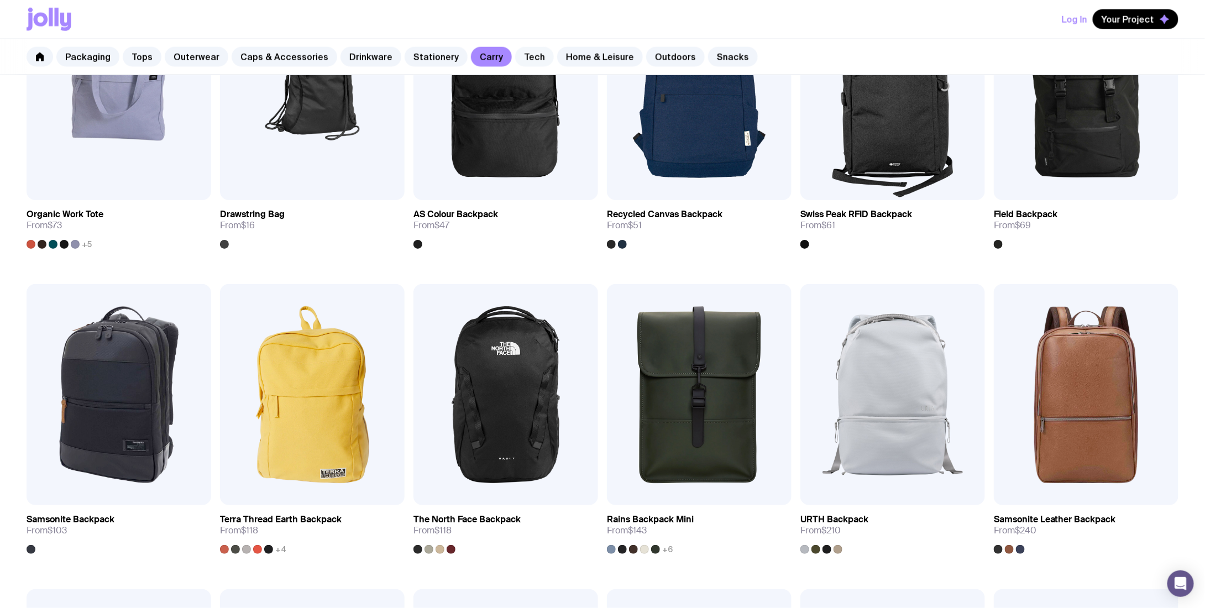
click at [523, 54] on link "Tech" at bounding box center [534, 57] width 39 height 20
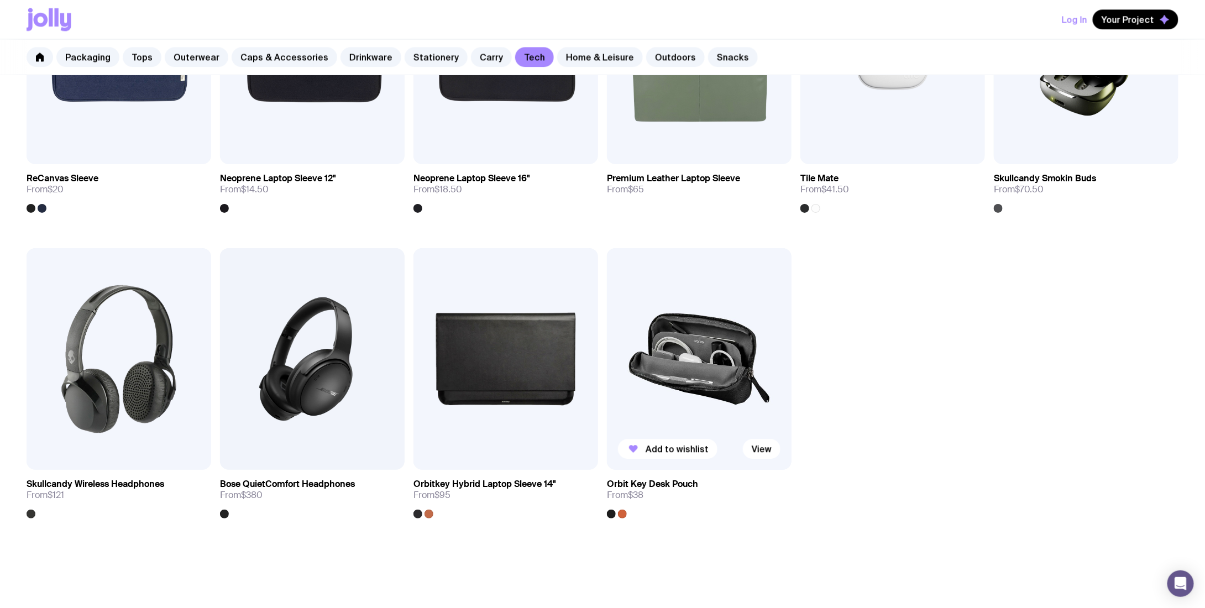
scroll to position [1326, 0]
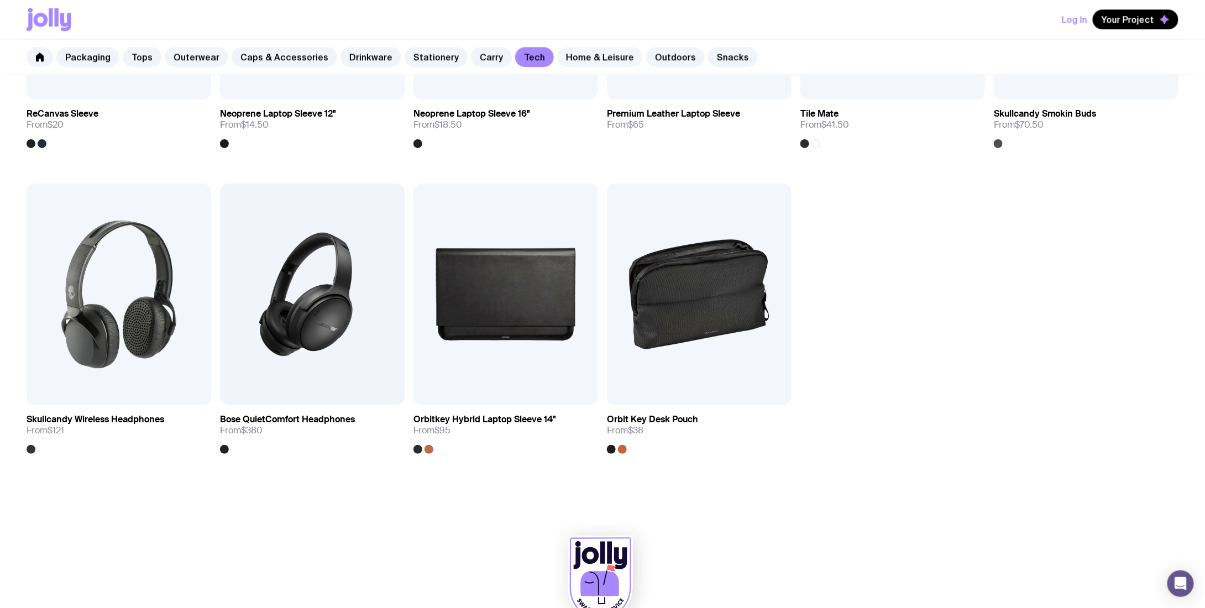
click at [561, 59] on link "Home & Leisure" at bounding box center [600, 57] width 86 height 20
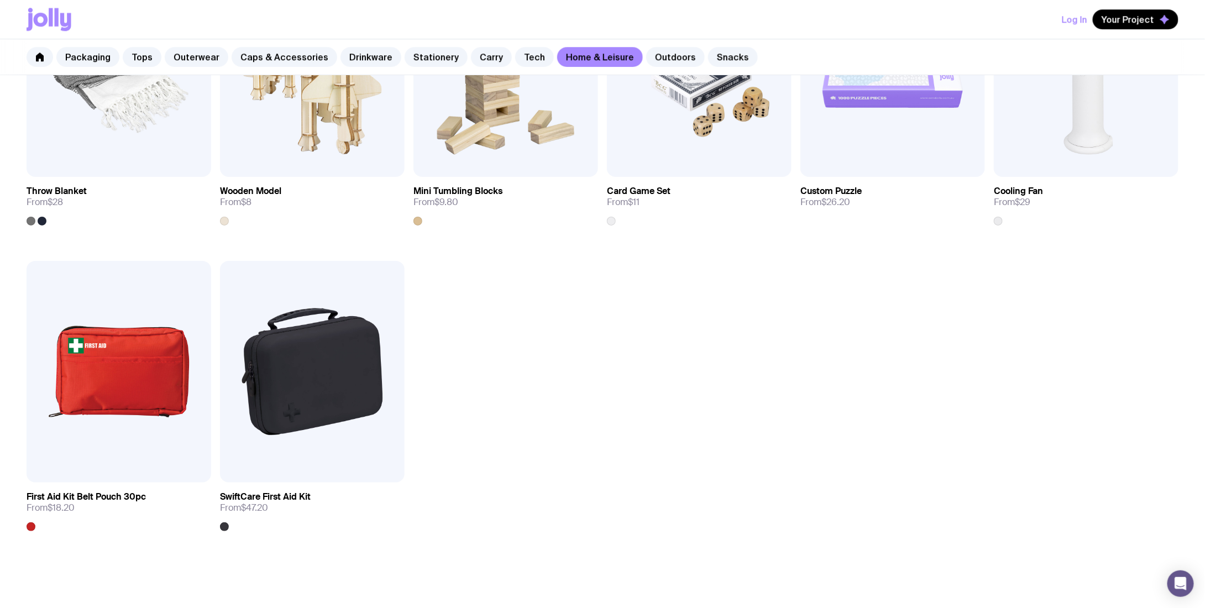
scroll to position [1658, 0]
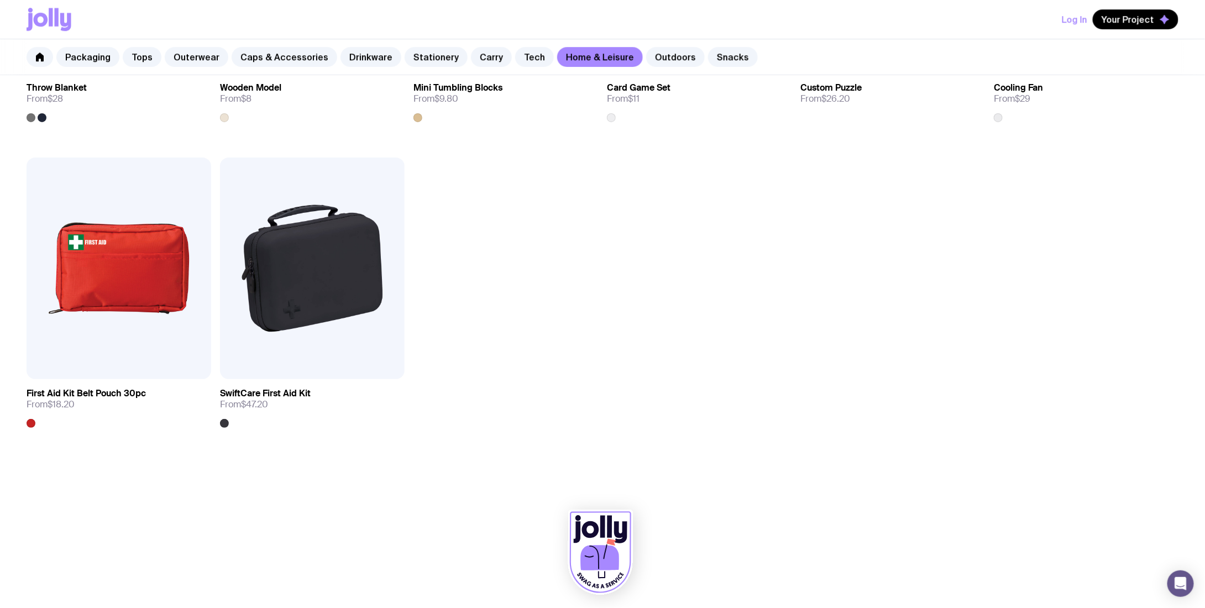
drag, startPoint x: 660, startPoint y: 49, endPoint x: 653, endPoint y: 68, distance: 20.1
click at [660, 49] on link "Outdoors" at bounding box center [675, 57] width 59 height 20
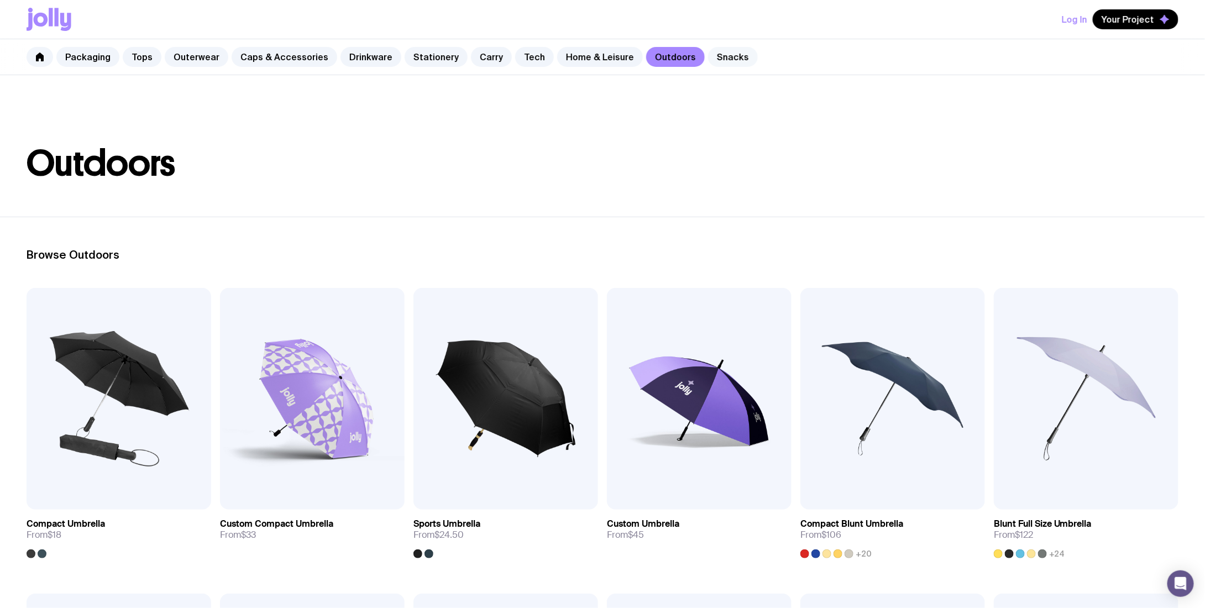
click at [716, 57] on link "Snacks" at bounding box center [733, 57] width 50 height 20
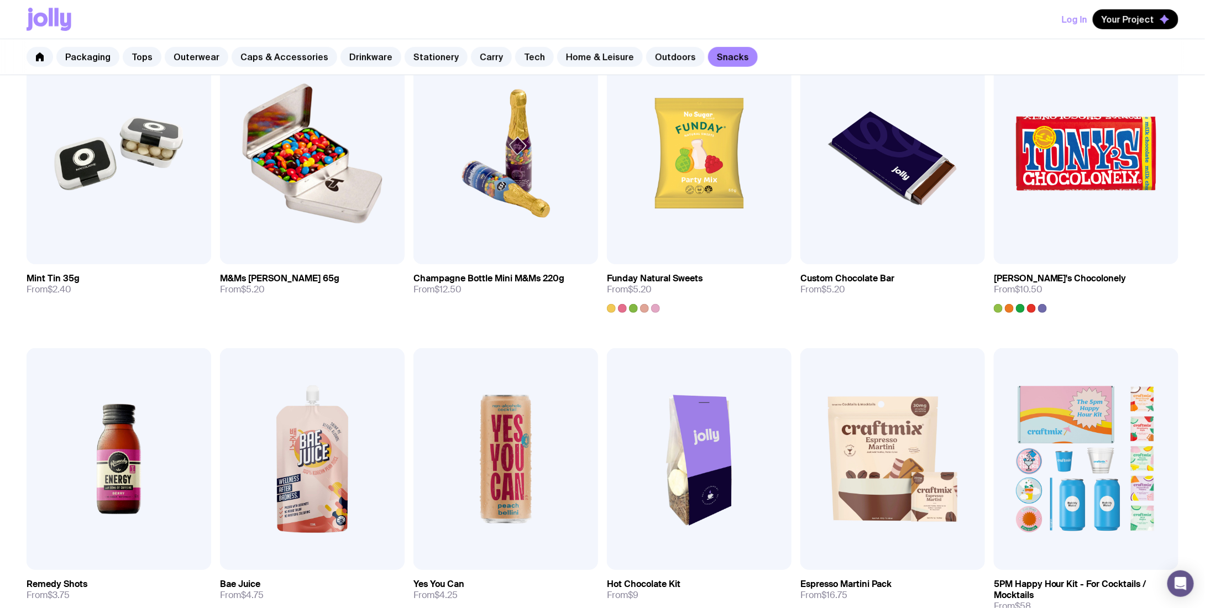
scroll to position [113, 0]
